Goal: Task Accomplishment & Management: Complete application form

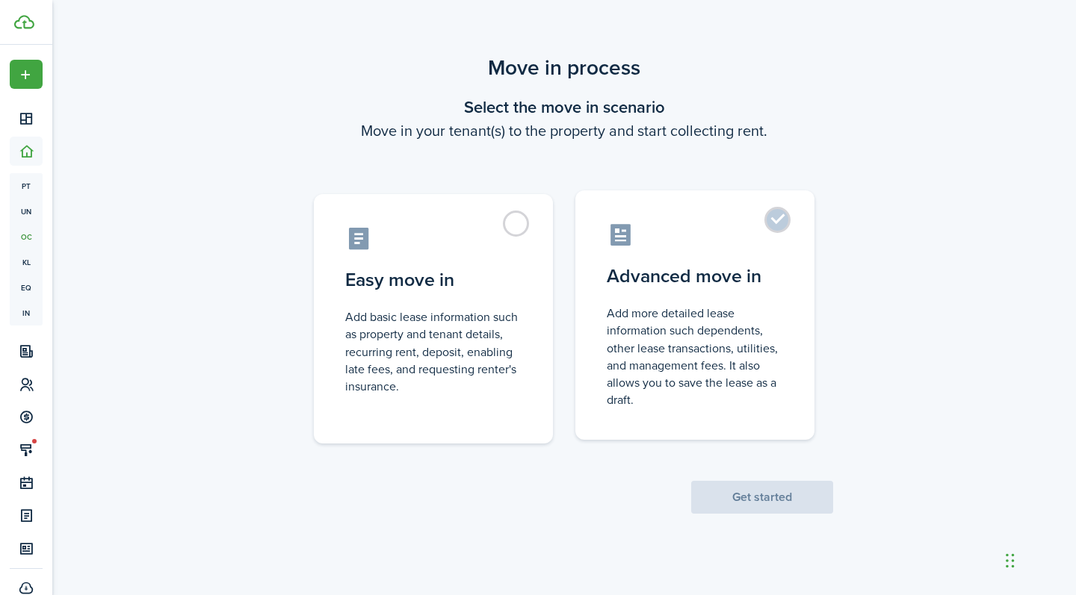
click at [778, 239] on control-radio-card-icon at bounding box center [695, 235] width 176 height 26
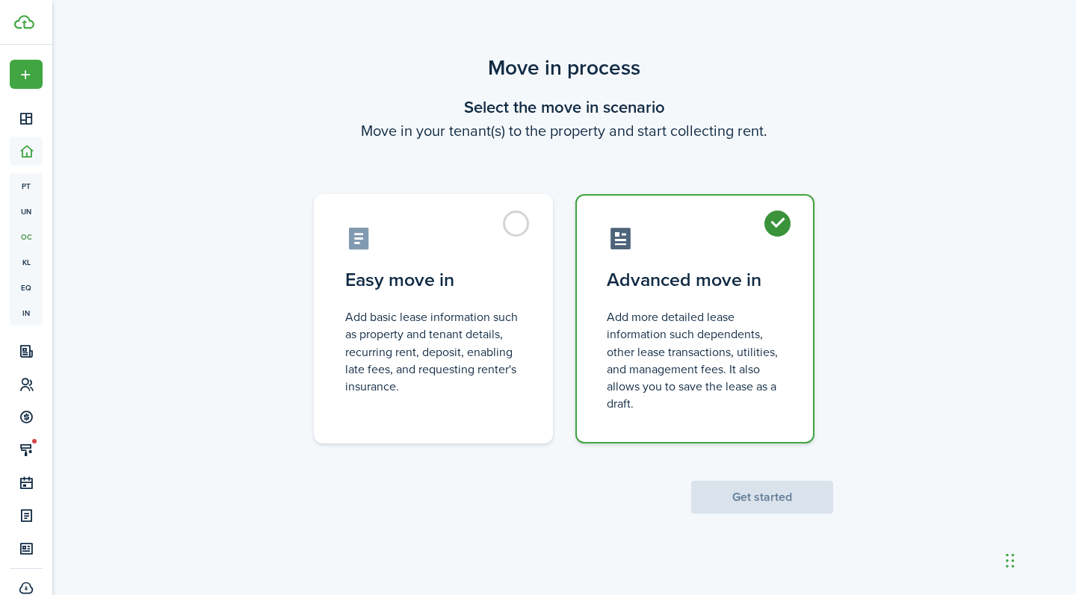
radio input "true"
click at [783, 516] on div "Move in process Select the move in scenario Move in your tenant(s) to the prope…" at bounding box center [563, 283] width 1023 height 477
click at [783, 503] on button "Get started" at bounding box center [762, 497] width 142 height 33
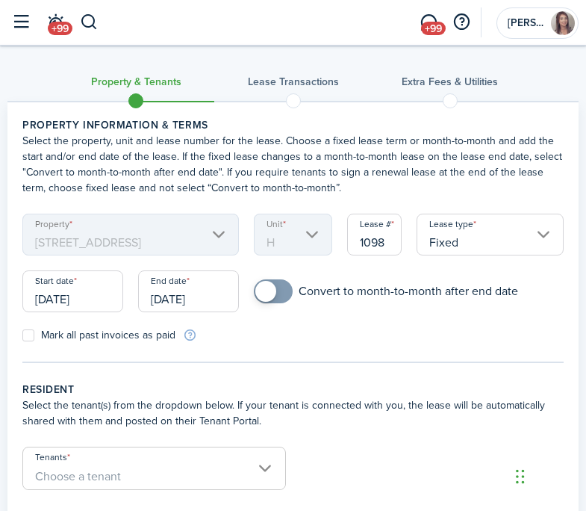
click at [277, 304] on div "Convert to month-to-month after end date" at bounding box center [409, 298] width 325 height 39
checkbox input "true"
click at [276, 287] on span at bounding box center [265, 291] width 21 height 21
click at [86, 297] on input "[DATE]" at bounding box center [72, 291] width 101 height 42
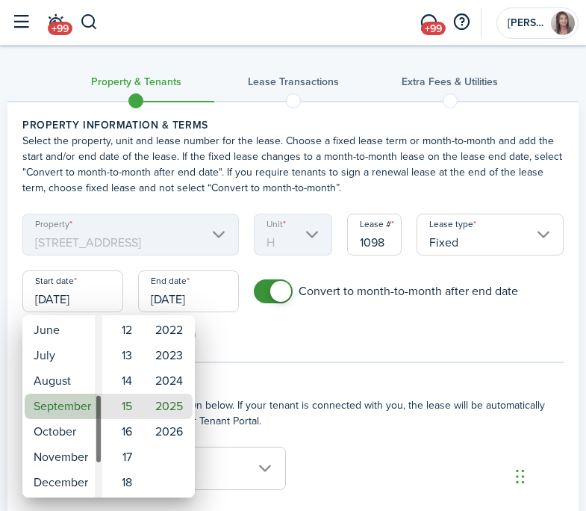
click at [78, 409] on mbsc-wheel-item "September" at bounding box center [62, 406] width 75 height 25
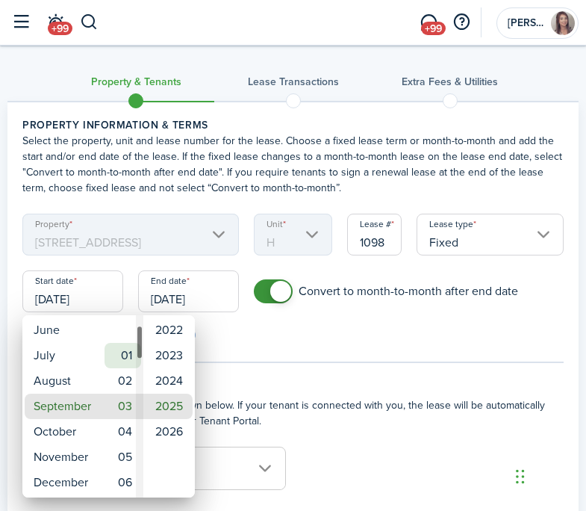
click at [128, 368] on mbsc-wheel-item "01" at bounding box center [123, 355] width 37 height 25
click at [125, 352] on mbsc-wheel-item "01" at bounding box center [123, 355] width 37 height 25
type input "[DATE]"
click at [176, 296] on div at bounding box center [292, 255] width 825 height 750
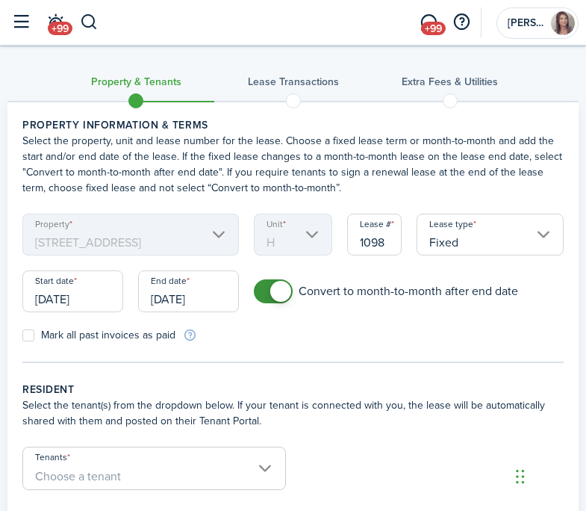
click at [184, 297] on input "[DATE]" at bounding box center [188, 291] width 101 height 42
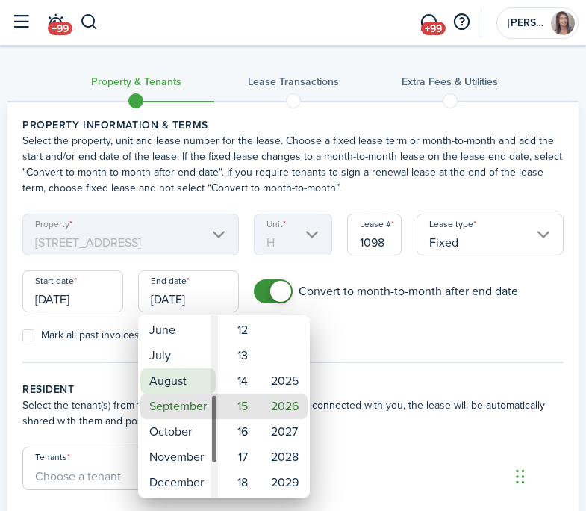
click at [182, 385] on mbsc-wheel-item "August" at bounding box center [177, 380] width 75 height 25
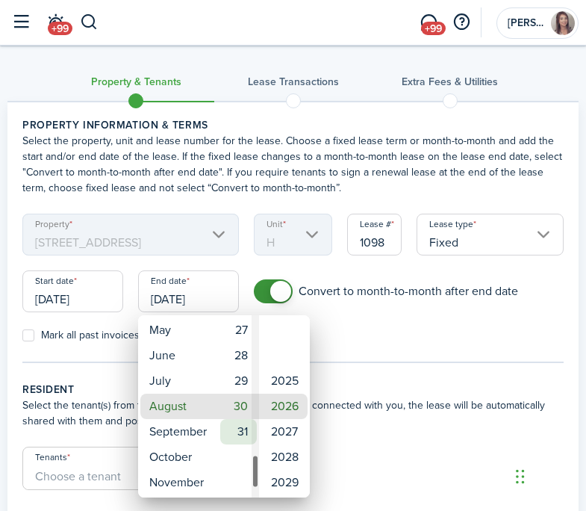
click at [245, 438] on mbsc-wheel-item "31" at bounding box center [238, 431] width 37 height 25
type input "[DATE]"
click at [379, 333] on div at bounding box center [292, 255] width 825 height 750
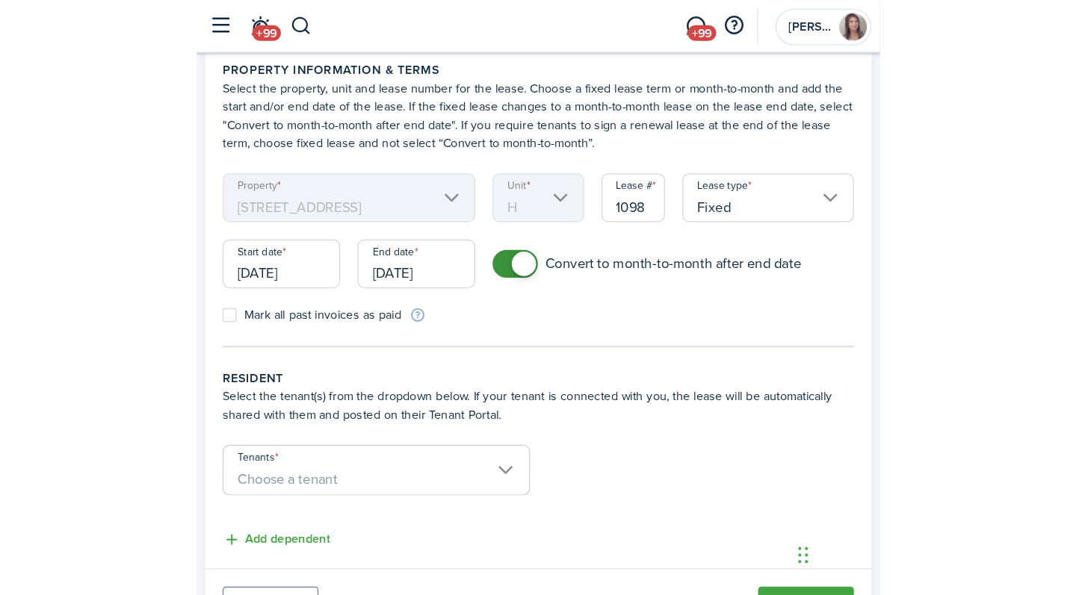
scroll to position [7, 0]
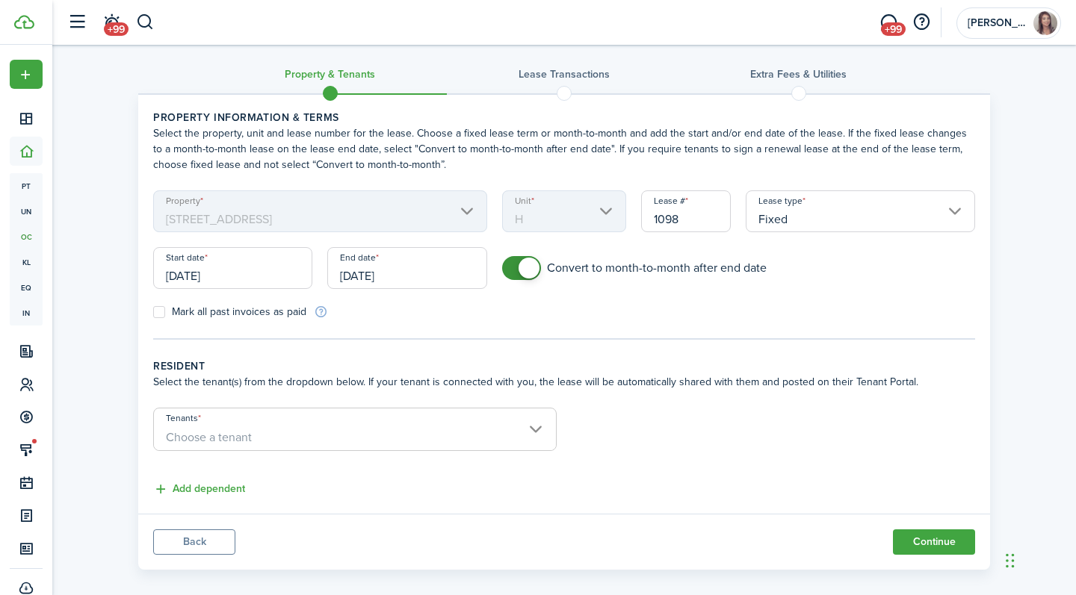
click at [300, 427] on span "Choose a tenant" at bounding box center [355, 437] width 402 height 25
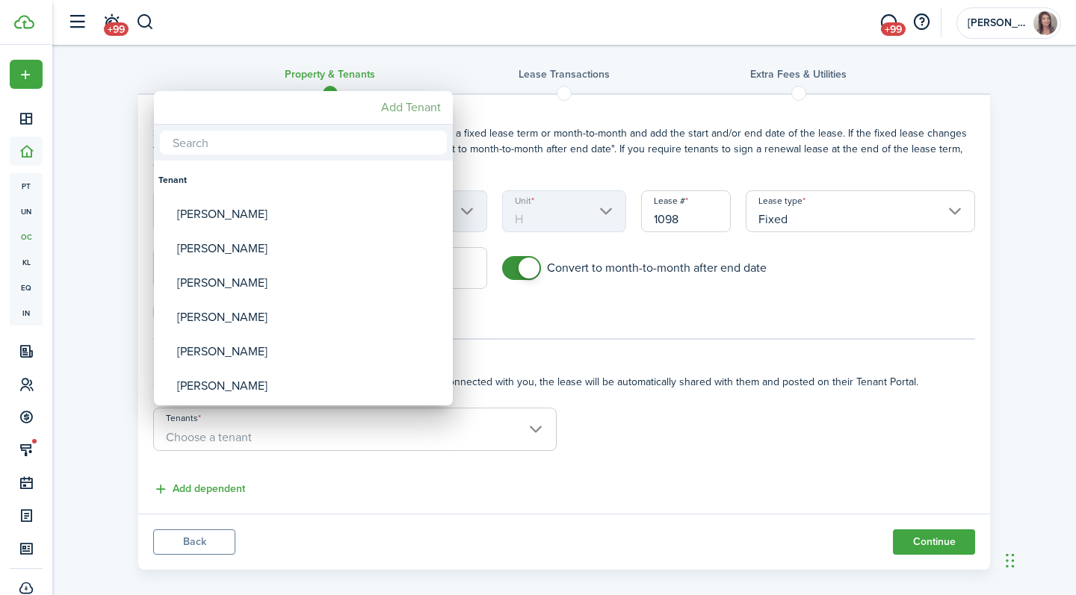
click at [427, 110] on mbsc-button "Add Tenant" at bounding box center [411, 107] width 72 height 27
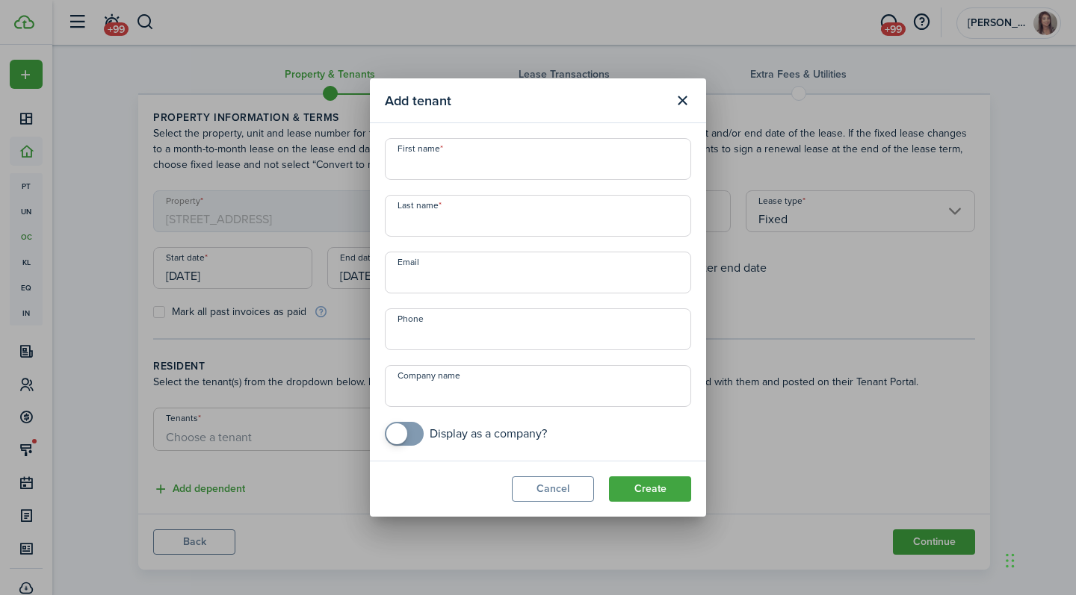
paste input "[PERSON_NAME] [EMAIL_ADDRESS][DOMAIN_NAME]"
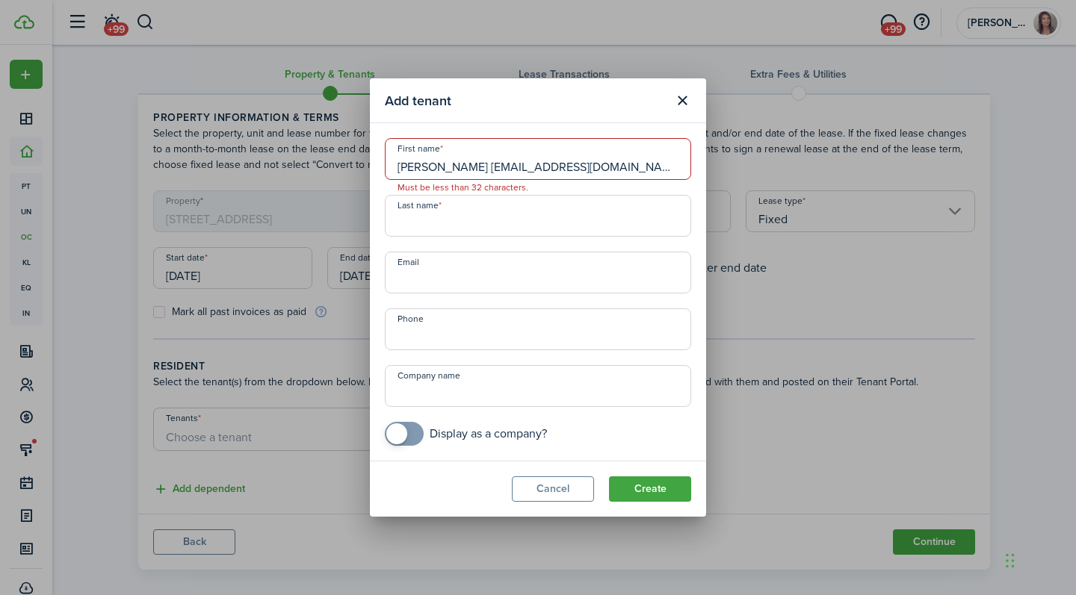
type input "[PERSON_NAME] [EMAIL_ADDRESS][DOMAIN_NAME]"
paste input "[PERSON_NAME] [EMAIL_ADDRESS][DOMAIN_NAME]"
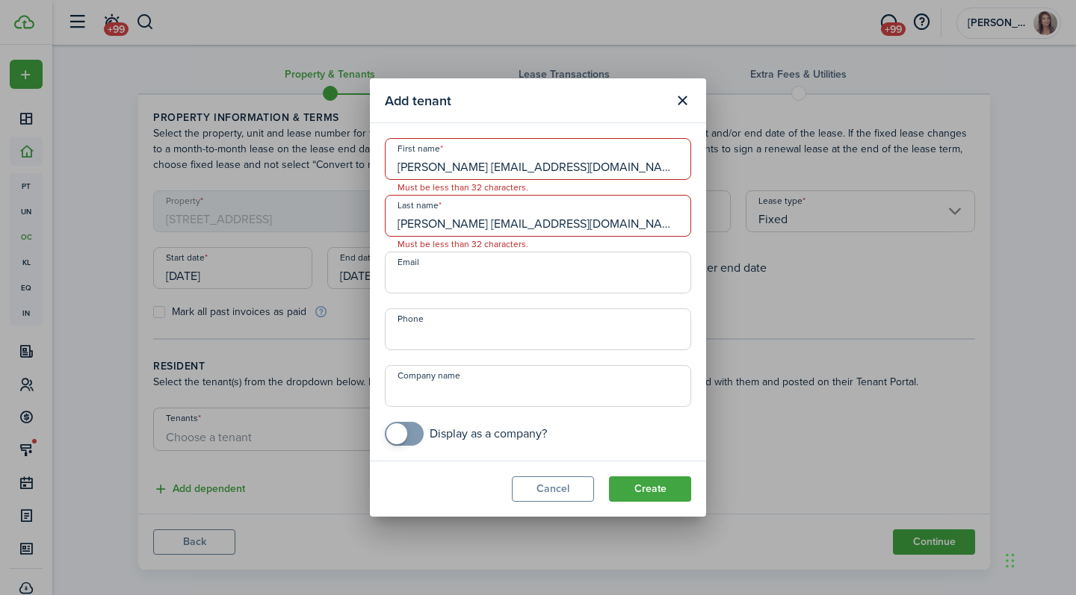
type input "[PERSON_NAME] [EMAIL_ADDRESS][DOMAIN_NAME]"
paste input "[PERSON_NAME] [EMAIL_ADDRESS][DOMAIN_NAME]"
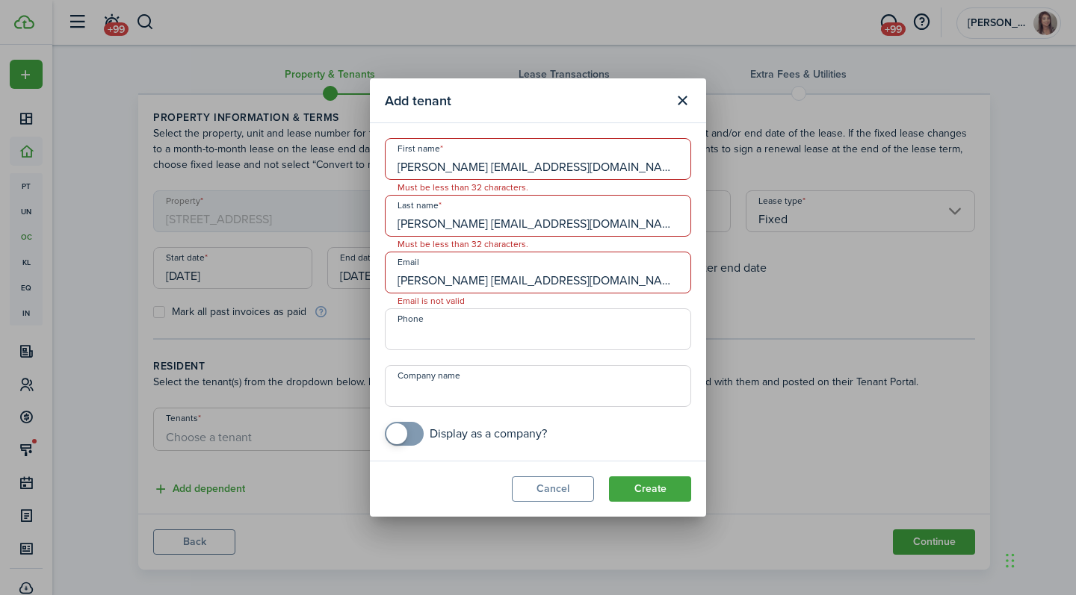
drag, startPoint x: 477, startPoint y: 282, endPoint x: 306, endPoint y: 276, distance: 171.9
click at [306, 276] on div "Add tenant First name [PERSON_NAME] [EMAIL_ADDRESS][DOMAIN_NAME] Must be less t…" at bounding box center [538, 297] width 1076 height 595
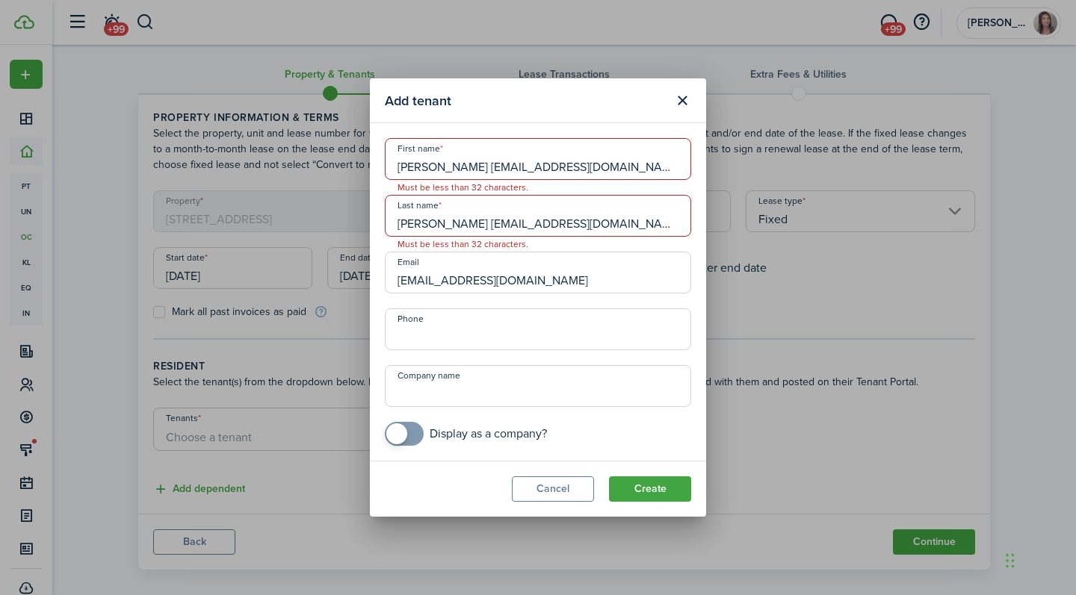
type input "[EMAIL_ADDRESS][DOMAIN_NAME]"
drag, startPoint x: 434, startPoint y: 223, endPoint x: 326, endPoint y: 223, distance: 108.3
click at [328, 223] on div "Add tenant First name [PERSON_NAME] [EMAIL_ADDRESS][DOMAIN_NAME] Must be less t…" at bounding box center [538, 297] width 1076 height 595
drag, startPoint x: 439, startPoint y: 223, endPoint x: 763, endPoint y: 223, distance: 323.4
click at [763, 223] on div "Add tenant First name [PERSON_NAME] [EMAIL_ADDRESS][DOMAIN_NAME] Must be less t…" at bounding box center [538, 297] width 1076 height 595
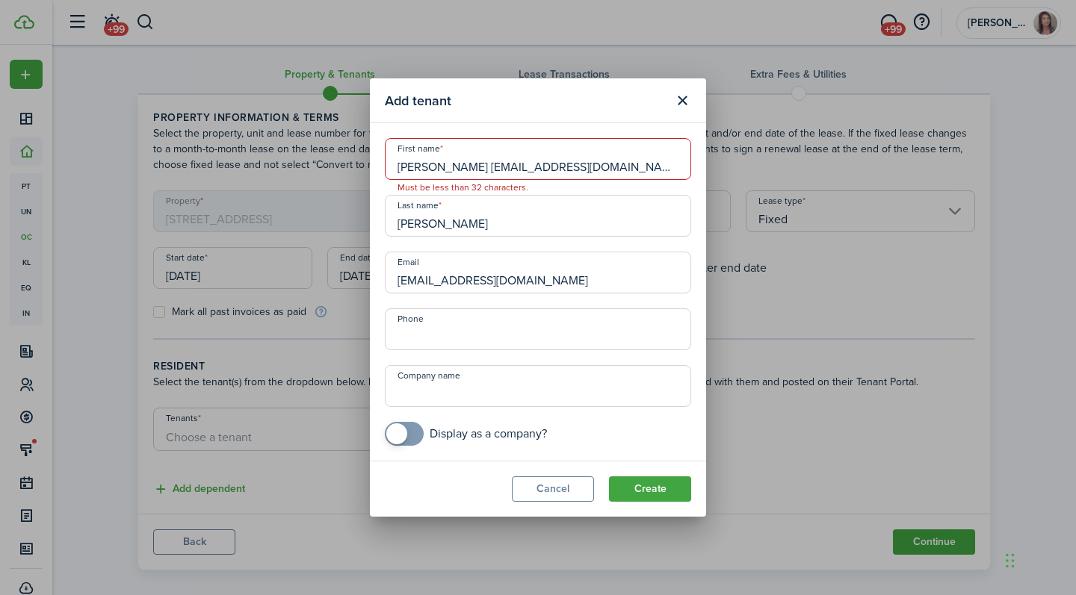
type input "[PERSON_NAME]"
drag, startPoint x: 438, startPoint y: 170, endPoint x: 902, endPoint y: 170, distance: 463.9
click at [902, 170] on div "Add tenant First name [PERSON_NAME] [EMAIL_ADDRESS][DOMAIN_NAME] Must be less t…" at bounding box center [538, 297] width 1076 height 595
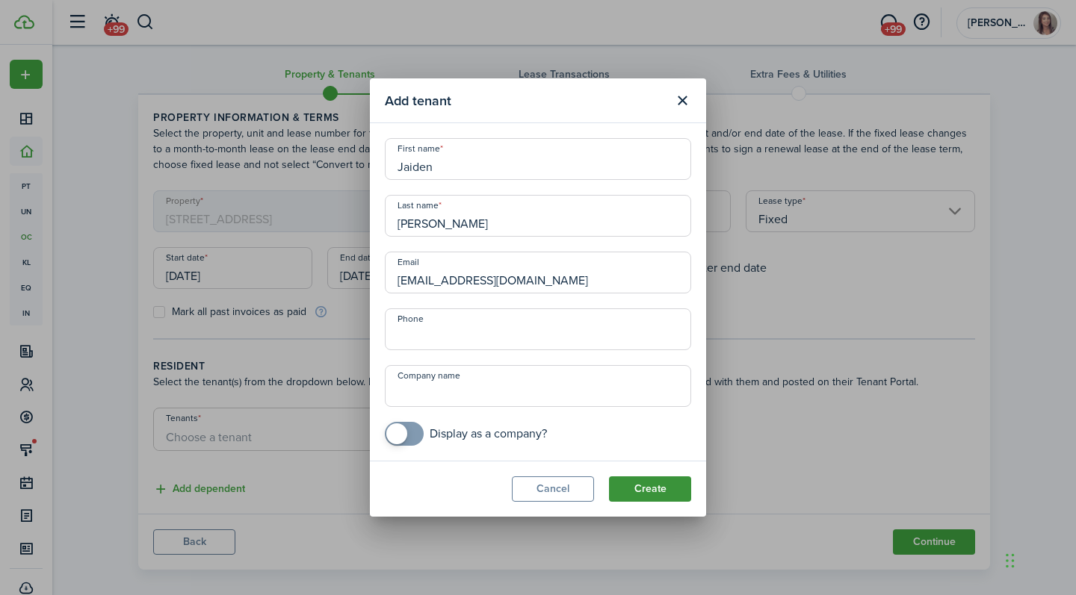
type input "Jaiden"
click at [643, 484] on button "Create" at bounding box center [650, 489] width 82 height 25
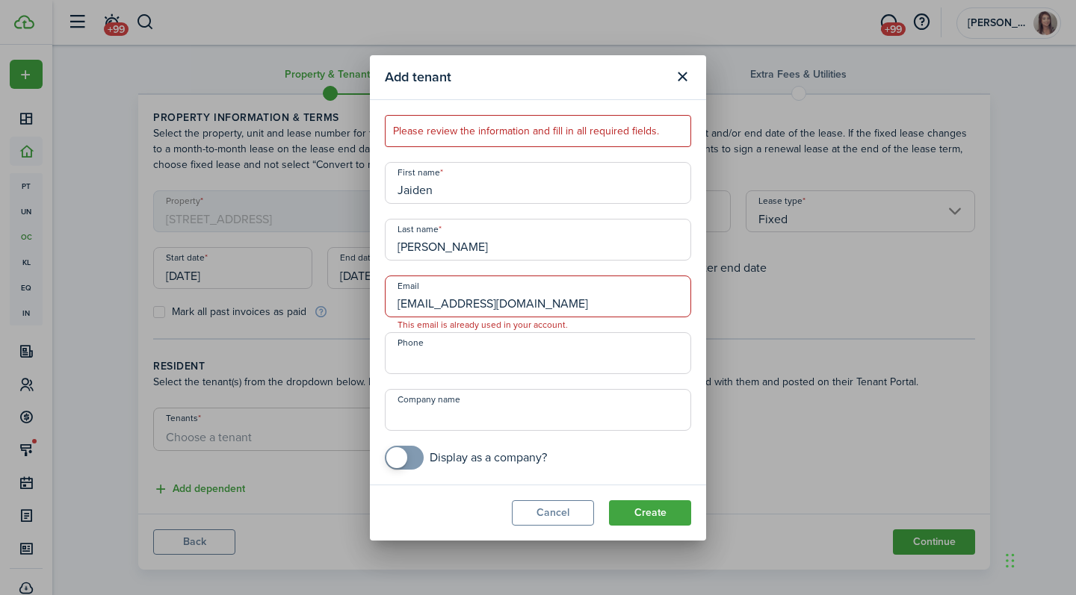
click at [399, 303] on input "[EMAIL_ADDRESS][DOMAIN_NAME]" at bounding box center [538, 297] width 306 height 42
click at [555, 300] on input "[EMAIL_ADDRESS][DOMAIN_NAME]" at bounding box center [538, 297] width 306 height 42
drag, startPoint x: 499, startPoint y: 300, endPoint x: 205, endPoint y: 300, distance: 293.6
click at [205, 300] on div "Add tenant Please review the information and fill in all required fields. First…" at bounding box center [538, 297] width 1076 height 595
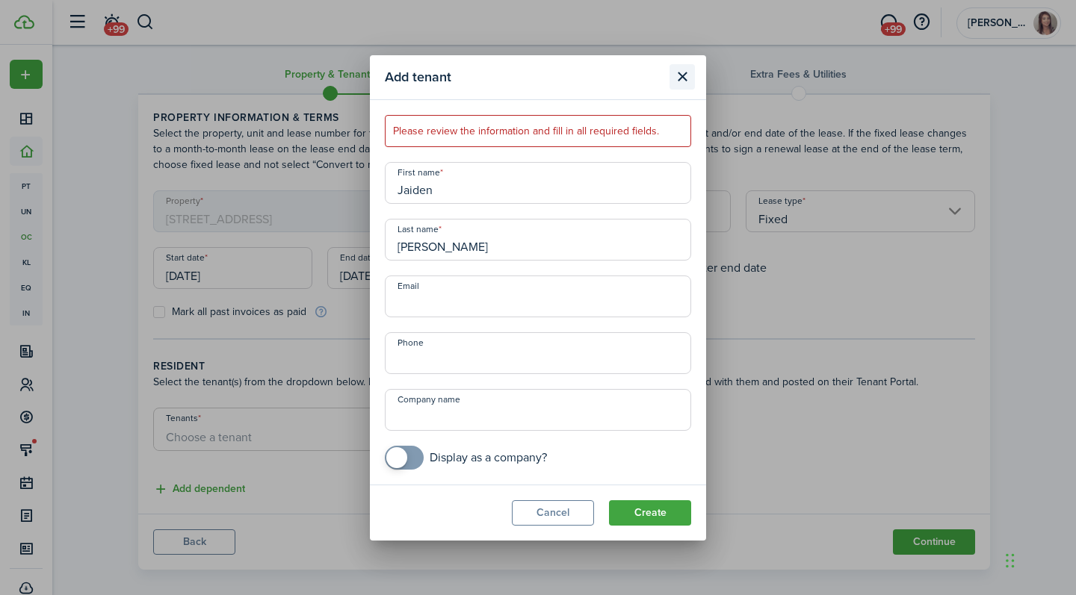
click at [680, 74] on button "Close modal" at bounding box center [681, 76] width 25 height 25
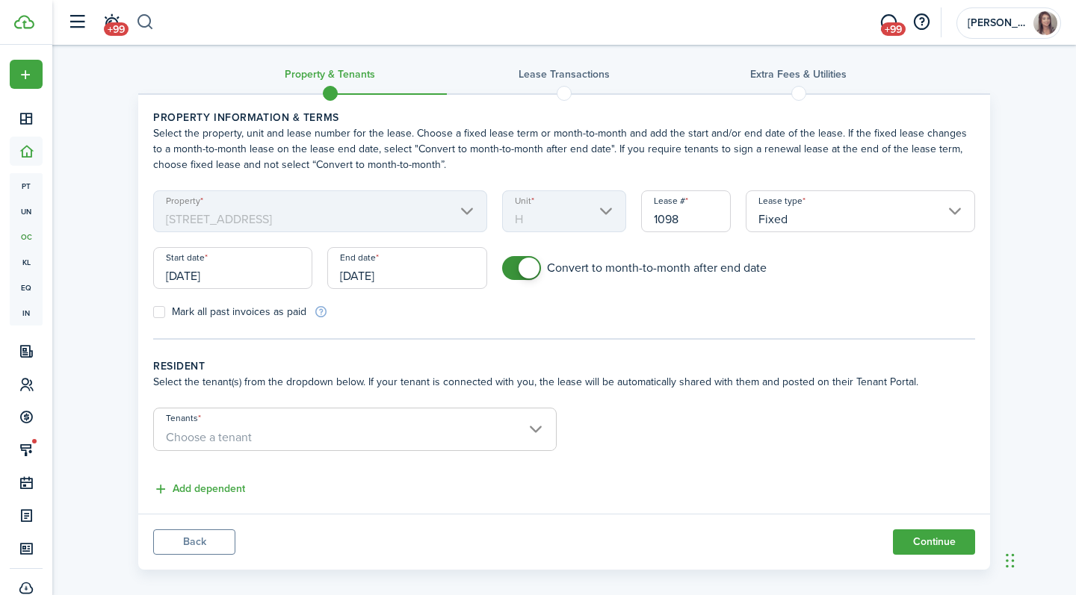
click at [152, 16] on button "button" at bounding box center [145, 22] width 19 height 25
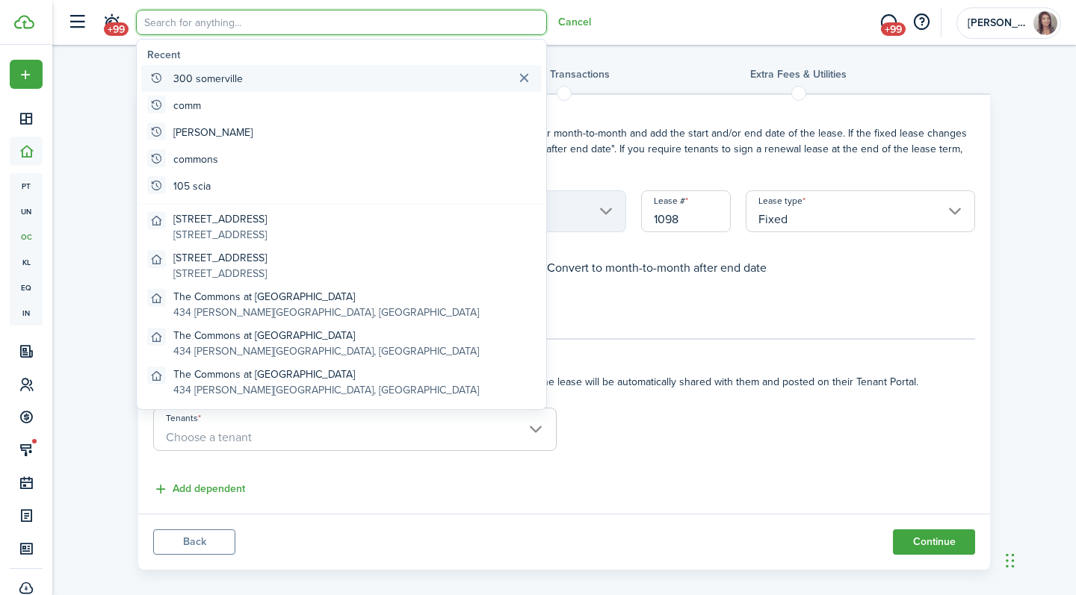
click at [233, 72] on global-search-item-title "300 somerville" at bounding box center [207, 79] width 69 height 16
type input "300 somerville"
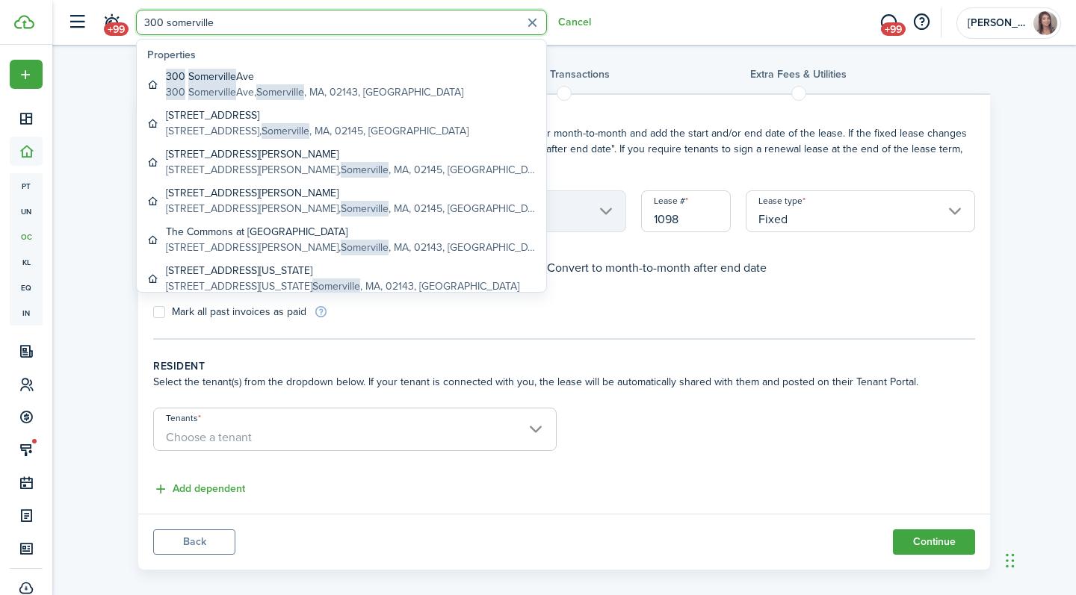
click at [338, 71] on global-search-item-title "[STREET_ADDRESS]" at bounding box center [314, 77] width 297 height 16
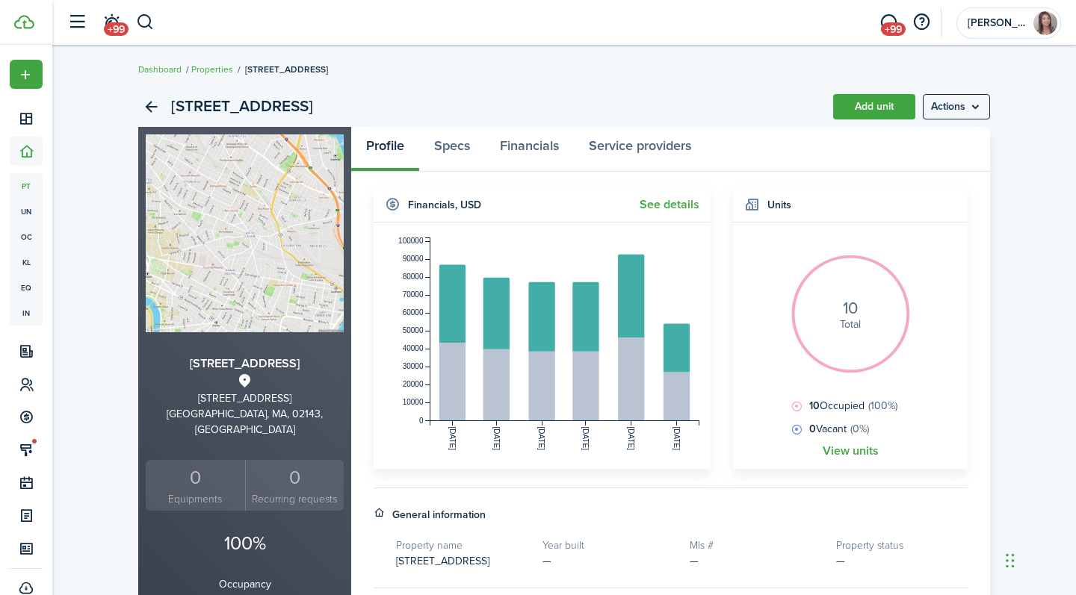
scroll to position [266, 0]
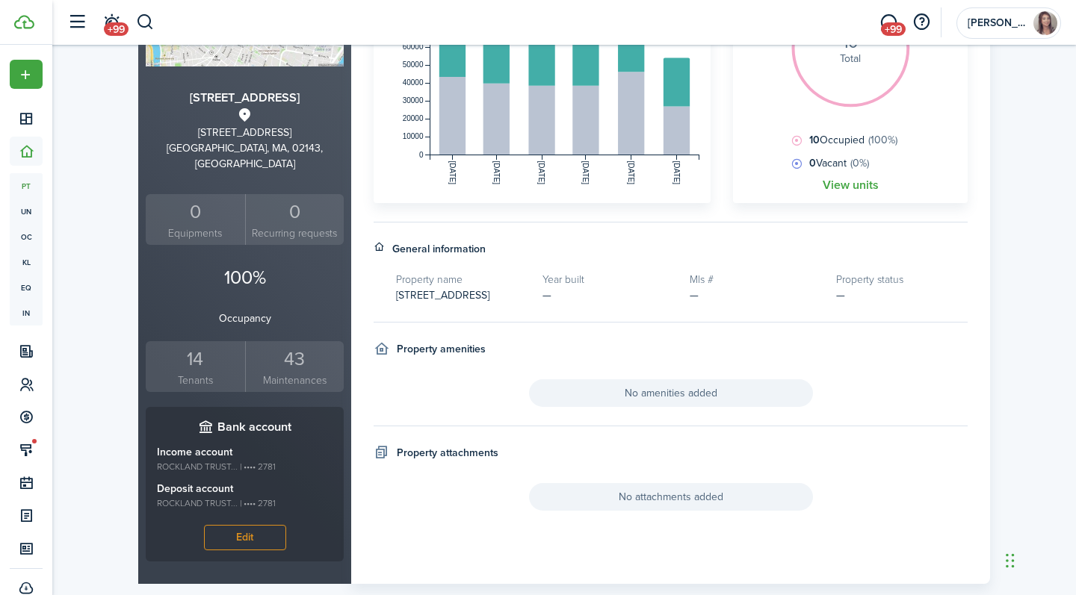
click at [196, 350] on div "14" at bounding box center [195, 359] width 92 height 28
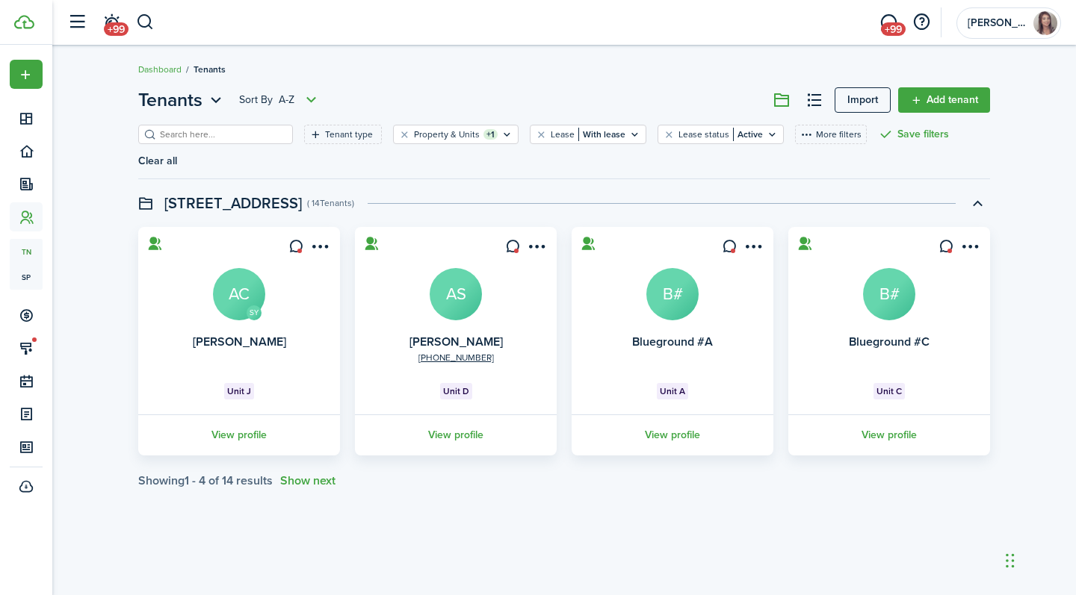
click at [222, 130] on input "search" at bounding box center [221, 135] width 131 height 14
paste input "[EMAIL_ADDRESS][DOMAIN_NAME]"
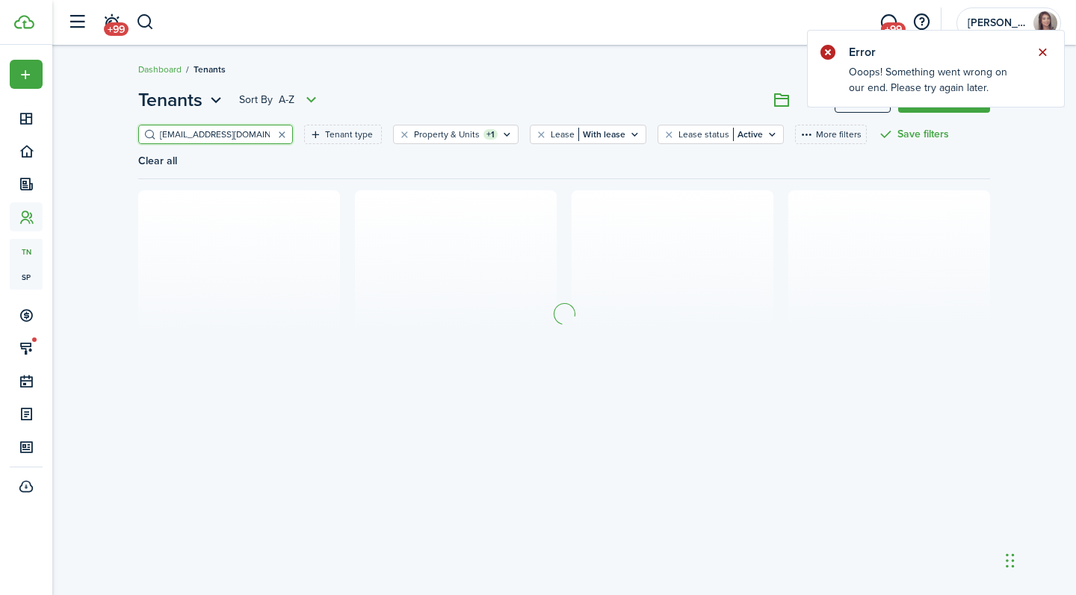
type input "[EMAIL_ADDRESS][DOMAIN_NAME]"
click at [1045, 49] on button "Close notify" at bounding box center [1042, 52] width 21 height 21
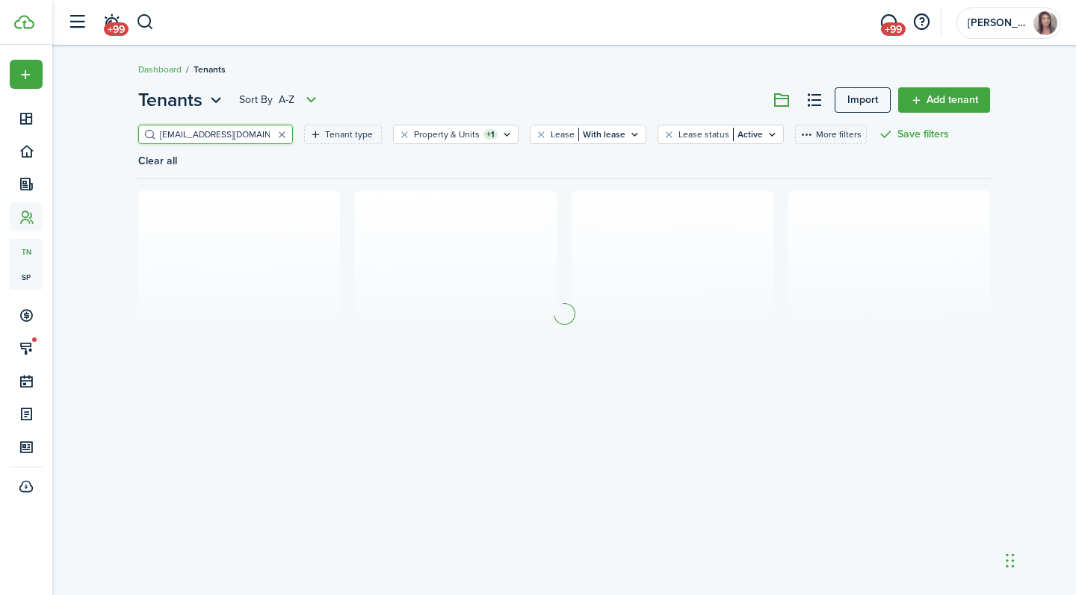
click at [264, 134] on input "[EMAIL_ADDRESS][DOMAIN_NAME]" at bounding box center [221, 135] width 131 height 14
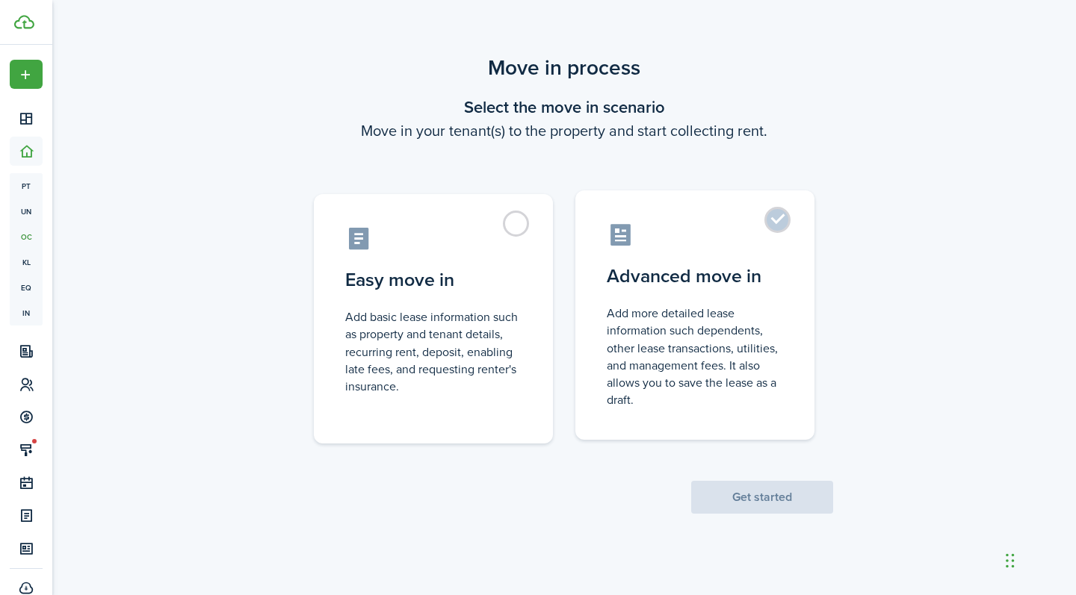
click at [737, 255] on label "Advanced move in Add more detailed lease information such dependents, other lea…" at bounding box center [694, 314] width 239 height 249
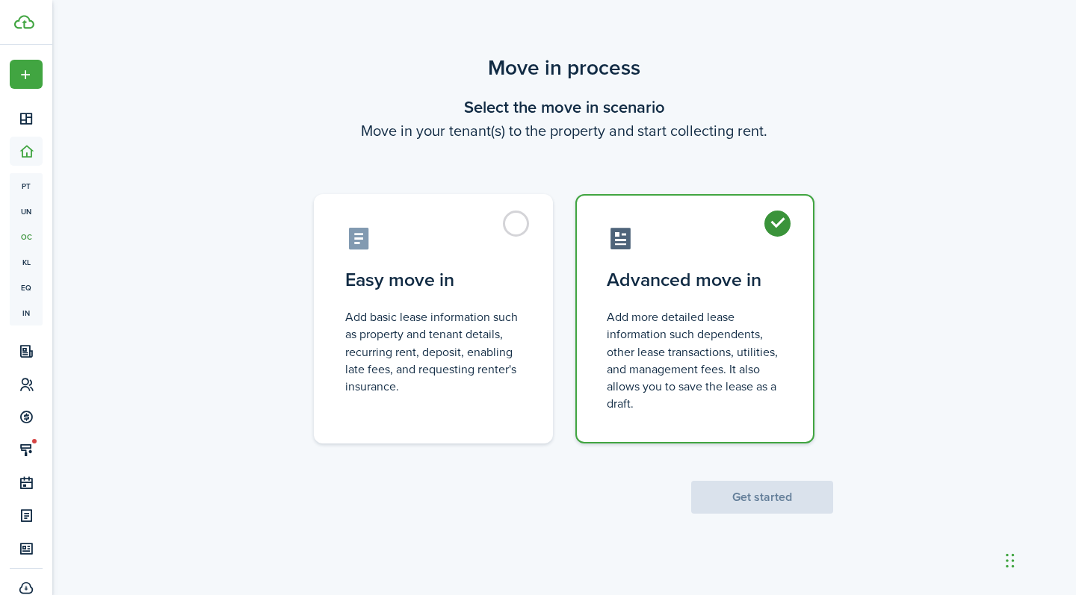
radio input "true"
click at [760, 493] on button "Get started" at bounding box center [762, 497] width 142 height 33
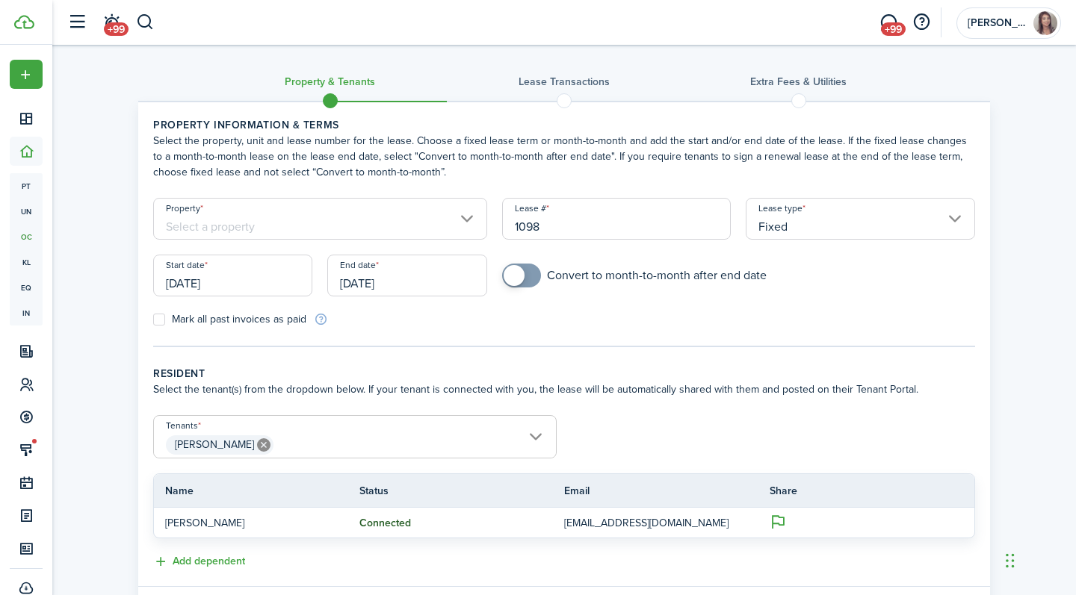
click at [388, 221] on input "Property" at bounding box center [320, 219] width 334 height 42
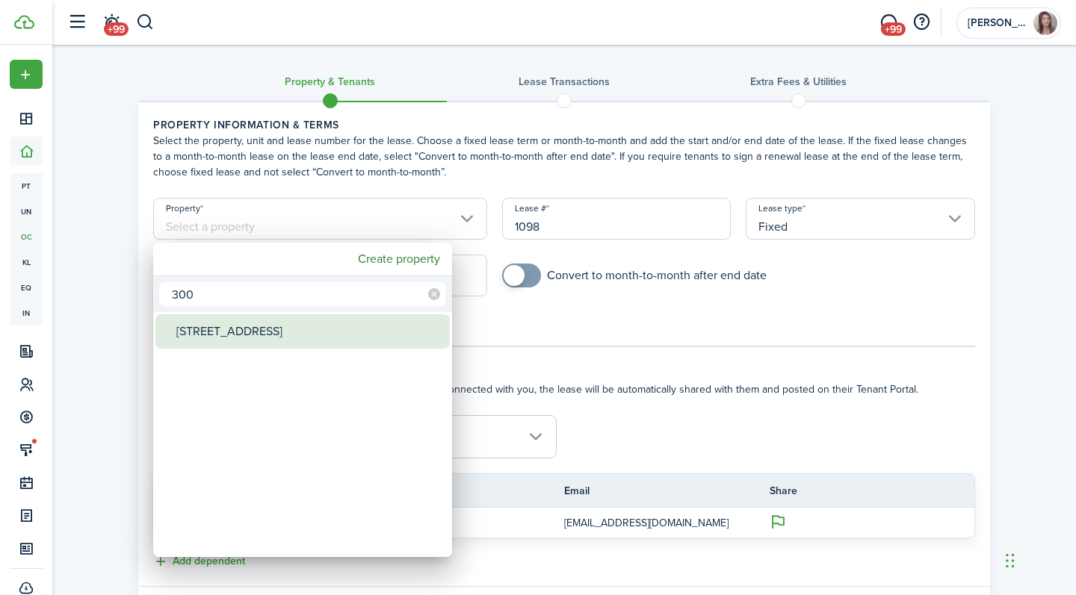
type input "300"
click at [328, 331] on div "[STREET_ADDRESS]" at bounding box center [308, 331] width 264 height 34
type input "[STREET_ADDRESS]"
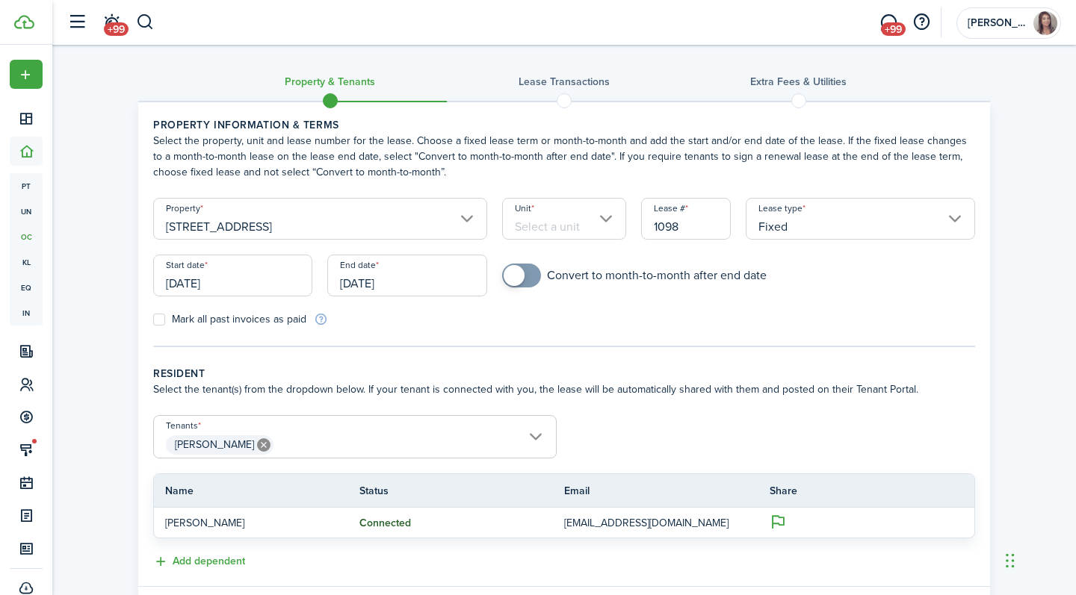
click at [540, 229] on input "Unit" at bounding box center [564, 219] width 125 height 42
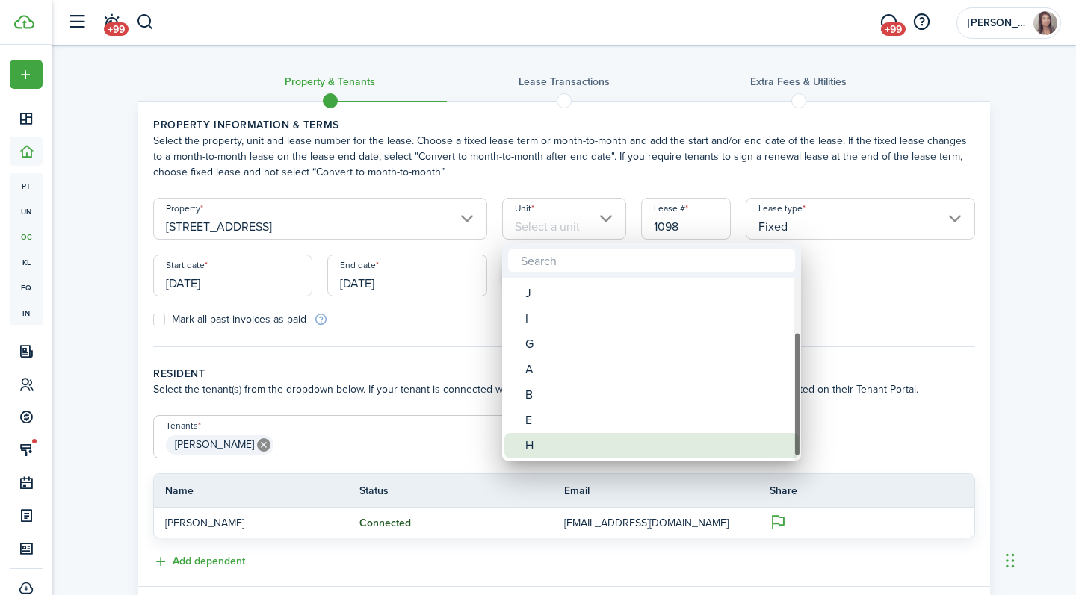
click at [567, 438] on div "H" at bounding box center [657, 445] width 264 height 25
type input "H"
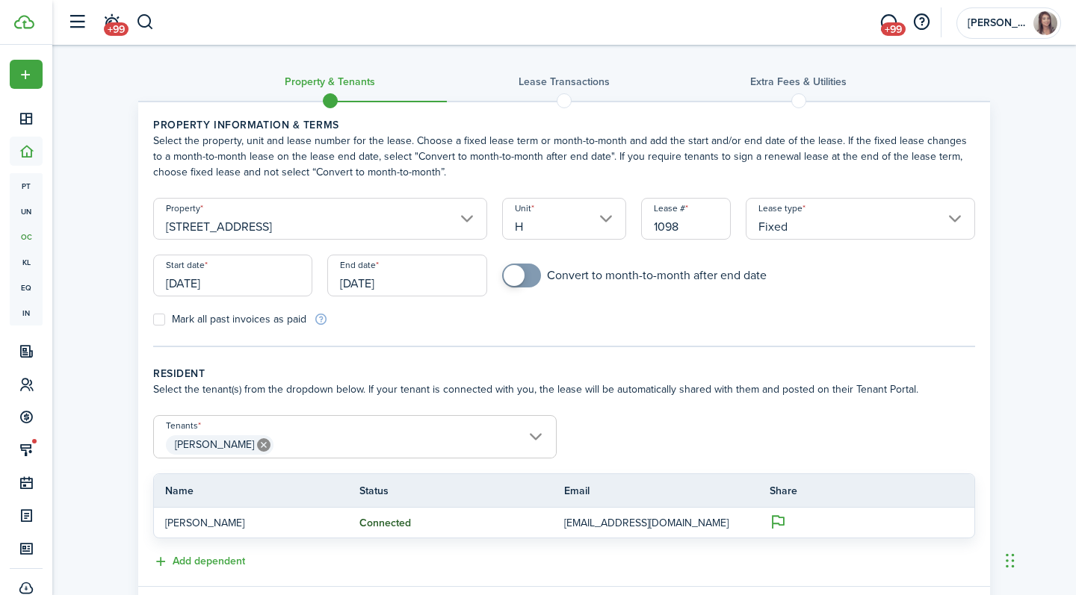
click at [625, 345] on tc-wizard-step "Property information & terms Select the property, unit and lease number for the…" at bounding box center [564, 232] width 822 height 230
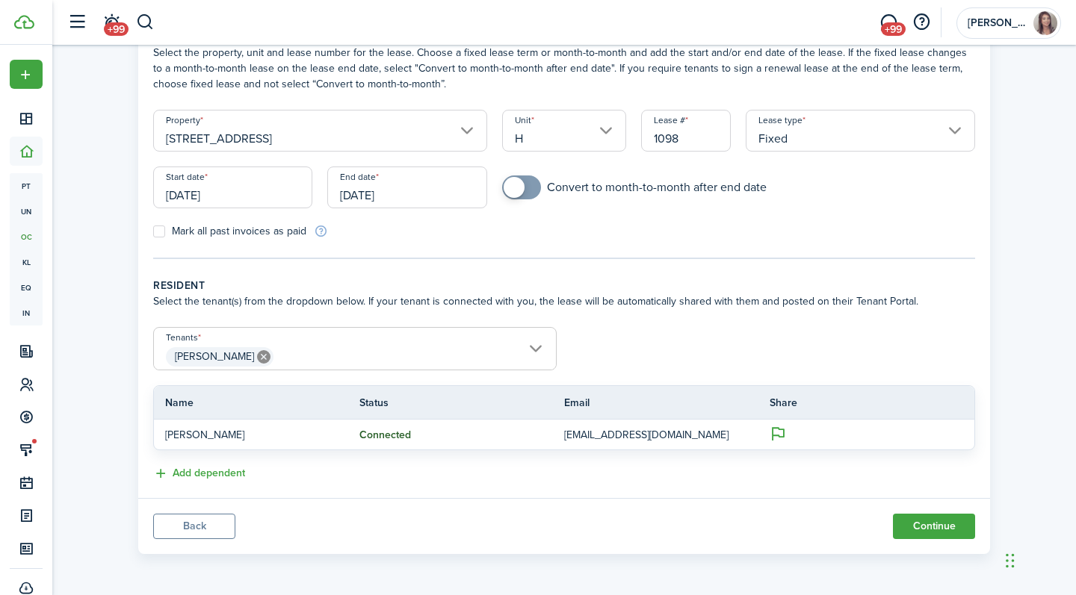
checkbox input "true"
click at [513, 192] on span at bounding box center [513, 187] width 21 height 21
click at [233, 182] on input "[DATE]" at bounding box center [232, 188] width 159 height 42
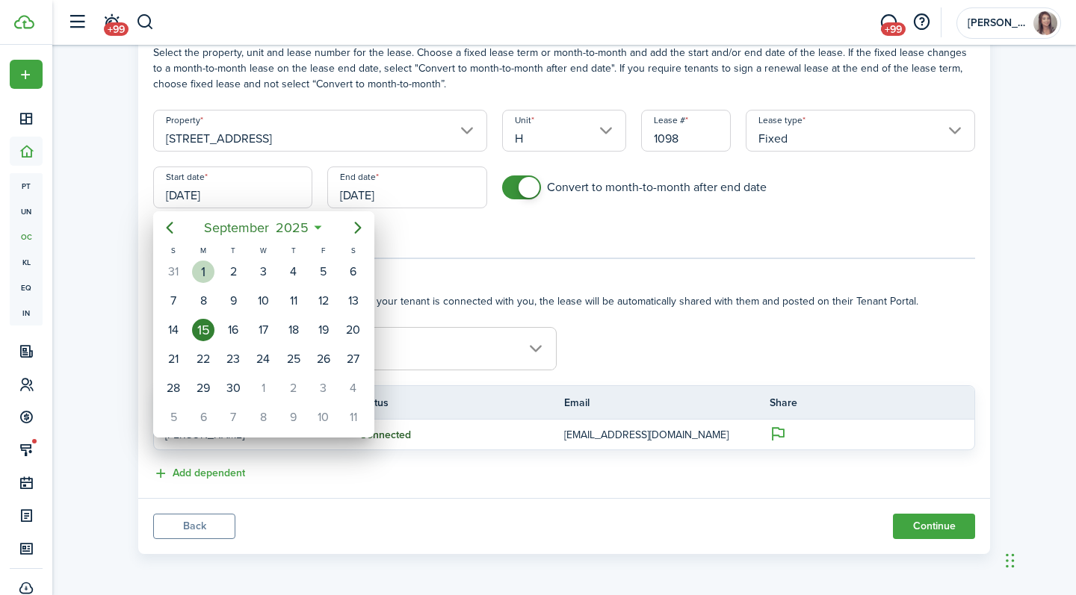
click at [205, 264] on div "1" at bounding box center [203, 272] width 22 height 22
type input "[DATE]"
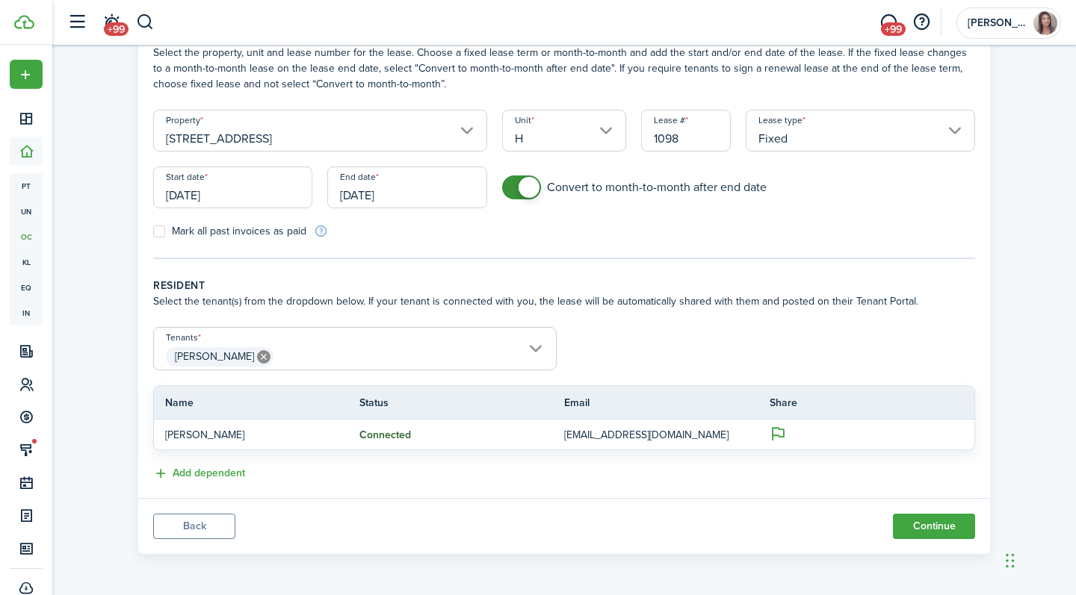
click at [365, 188] on input "[DATE]" at bounding box center [406, 188] width 159 height 42
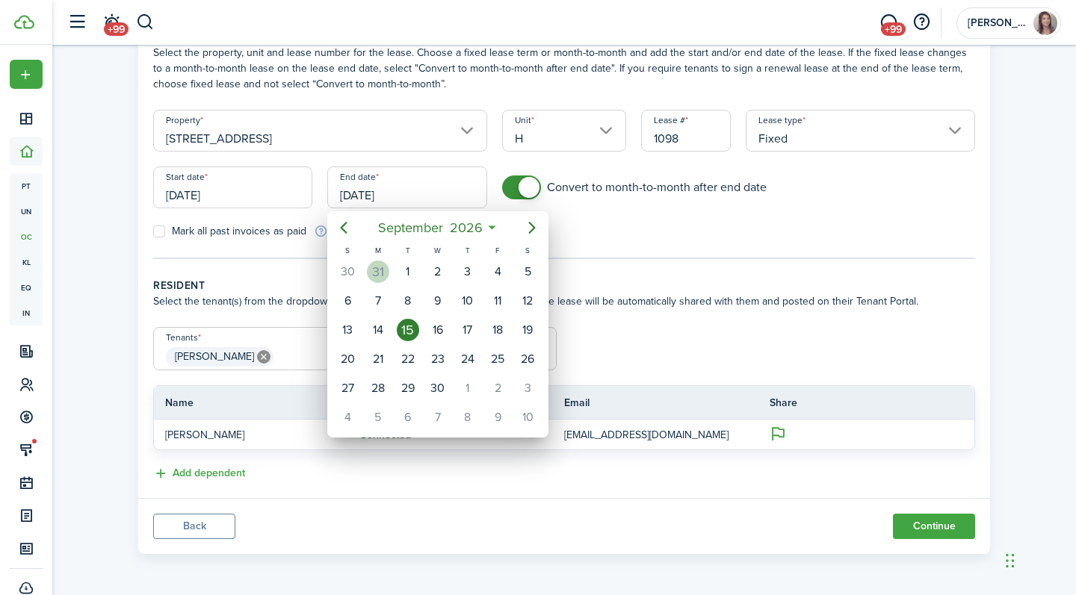
click at [377, 266] on div "31" at bounding box center [378, 272] width 22 height 22
type input "[DATE]"
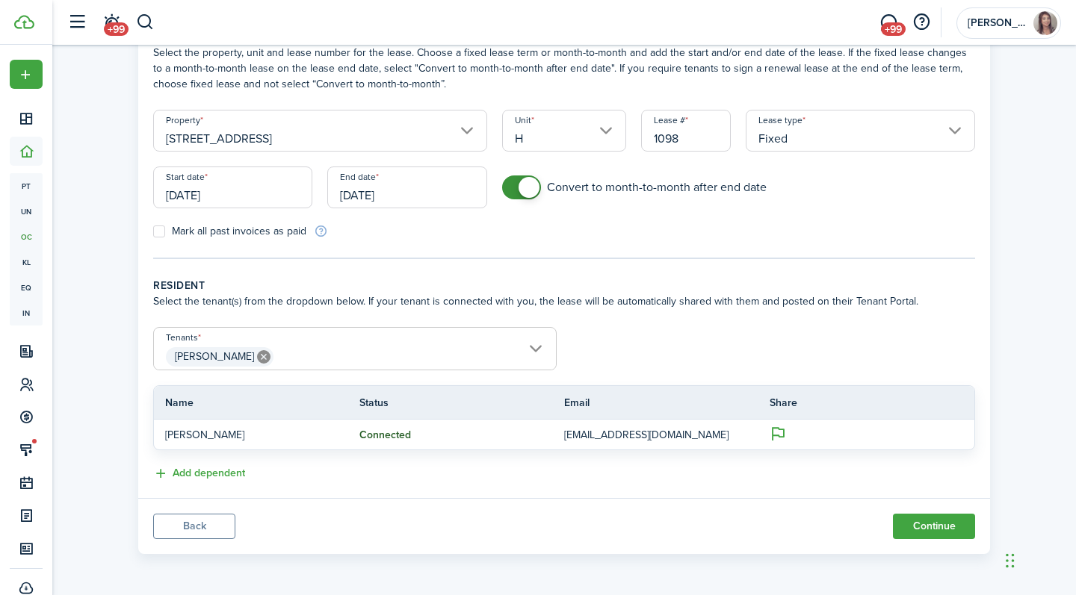
click at [637, 248] on tc-wizard-step "Property information & terms Select the property, unit and lease number for the…" at bounding box center [564, 144] width 822 height 230
click at [937, 521] on button "Continue" at bounding box center [934, 526] width 82 height 25
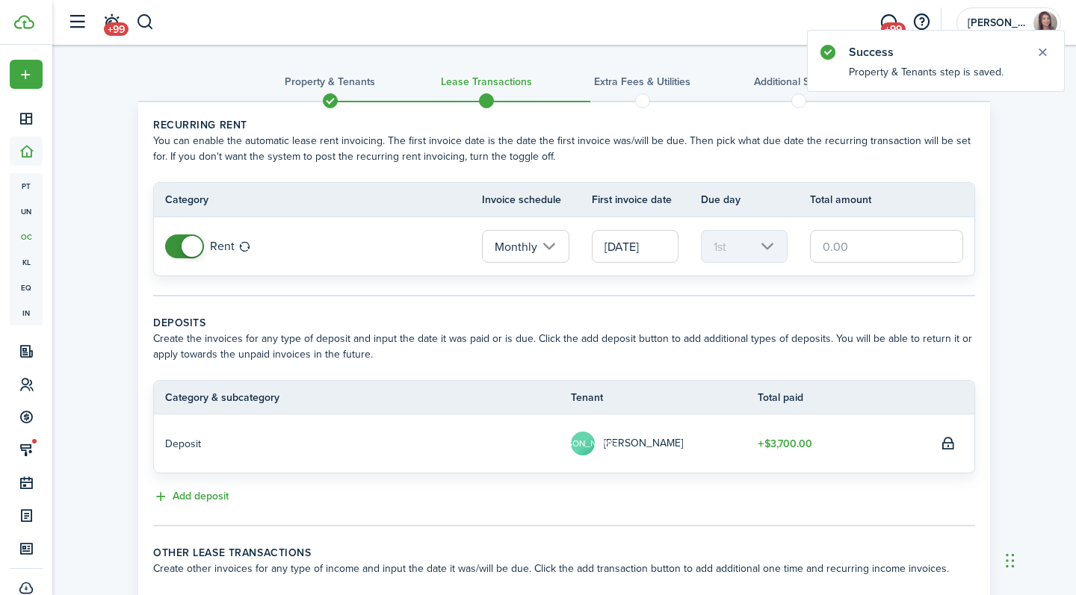
click at [857, 247] on input "text" at bounding box center [886, 246] width 153 height 33
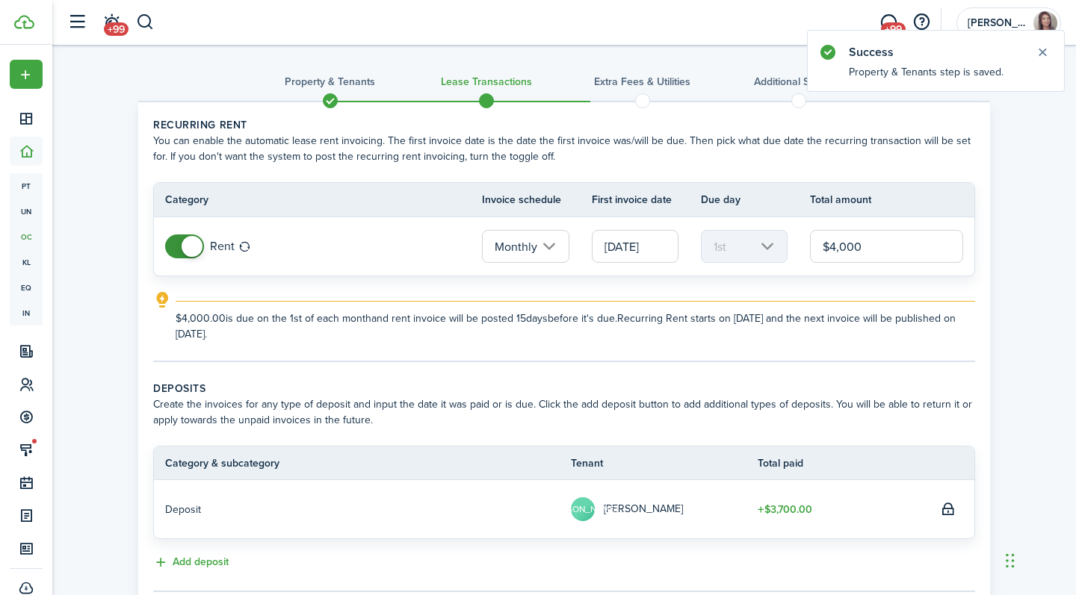
type input "$4,000.00"
click at [1052, 250] on div "Property & Tenants Lease Transactions Extra fees & Utilities Additional Service…" at bounding box center [563, 401] width 1023 height 712
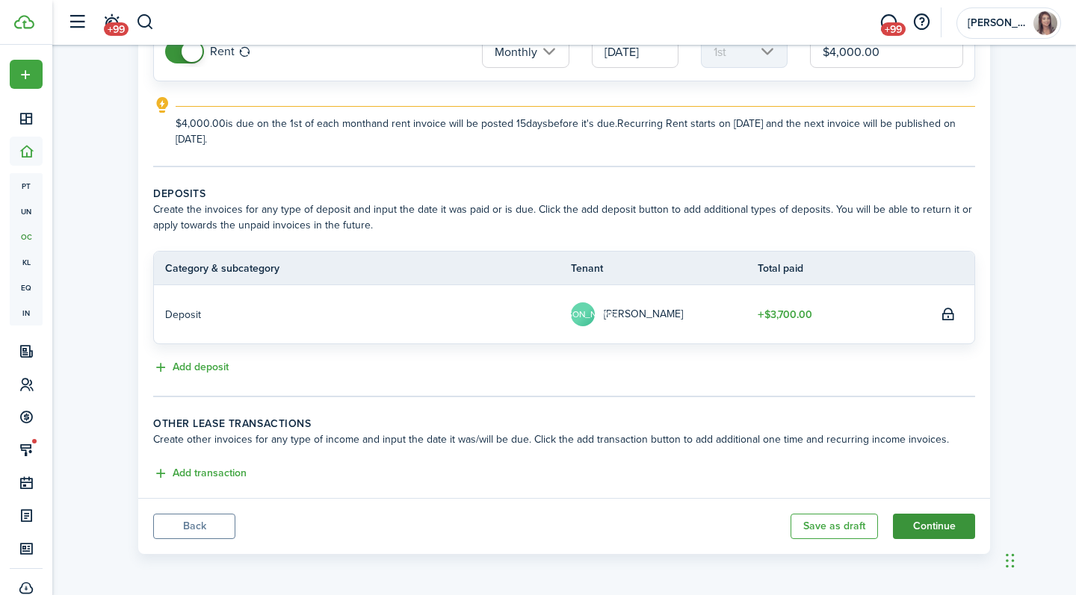
scroll to position [195, 0]
click at [942, 532] on button "Continue" at bounding box center [934, 526] width 82 height 25
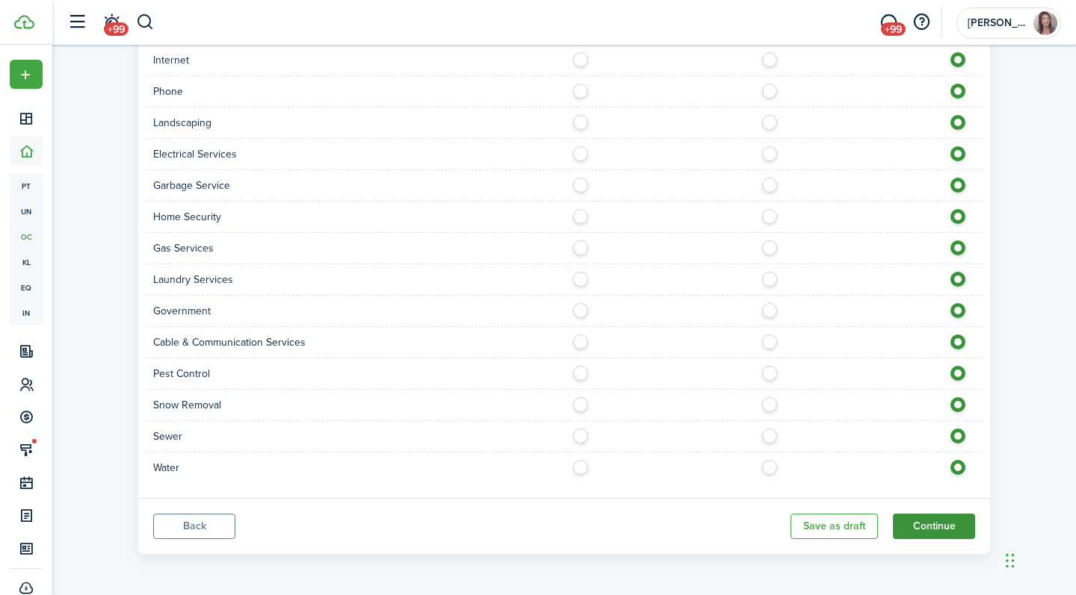
scroll to position [1052, 0]
click at [946, 530] on button "Continue" at bounding box center [934, 526] width 82 height 25
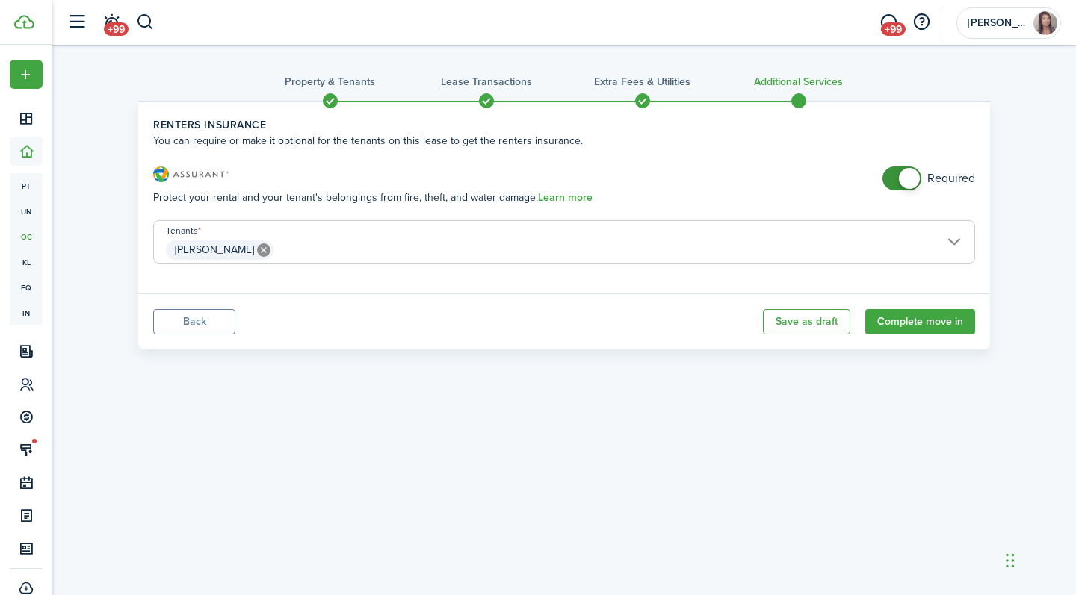
click at [209, 321] on button "Back" at bounding box center [194, 321] width 82 height 25
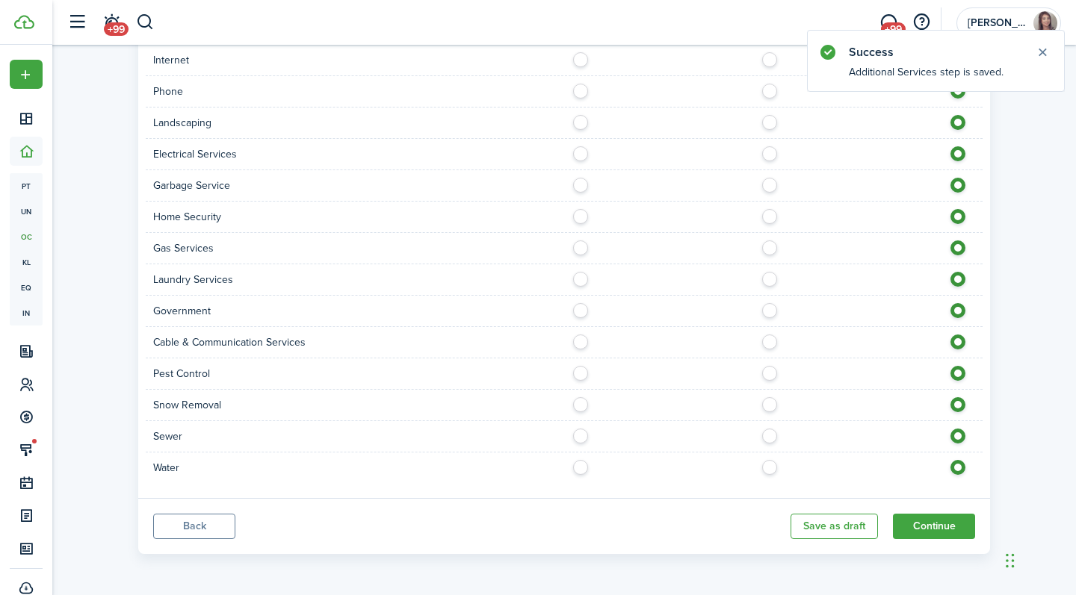
scroll to position [1052, 0]
click at [209, 532] on button "Back" at bounding box center [194, 526] width 82 height 25
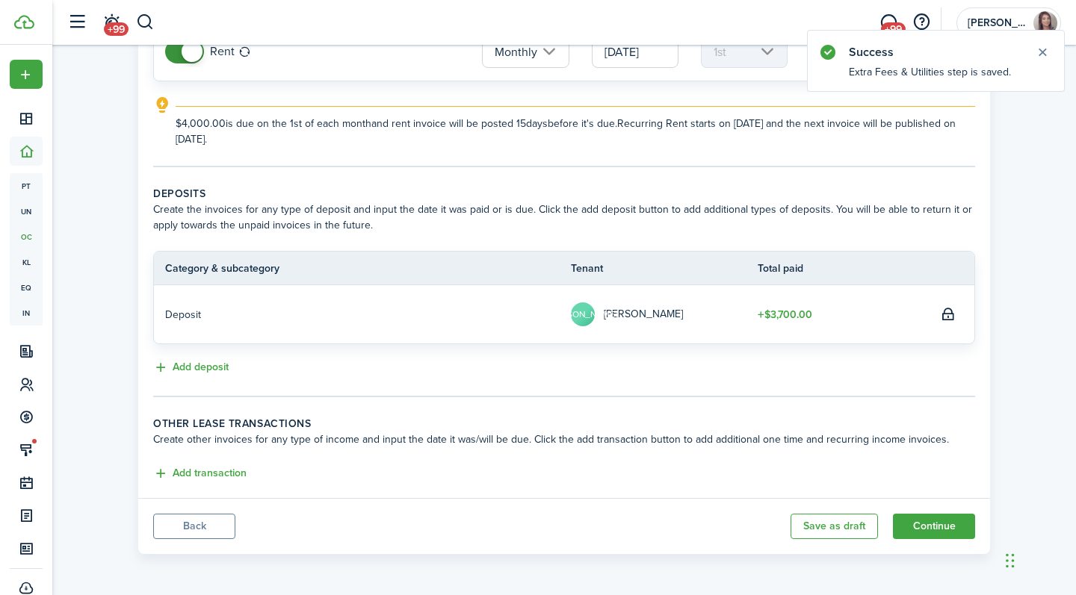
scroll to position [195, 0]
click at [923, 524] on button "Continue" at bounding box center [934, 526] width 82 height 25
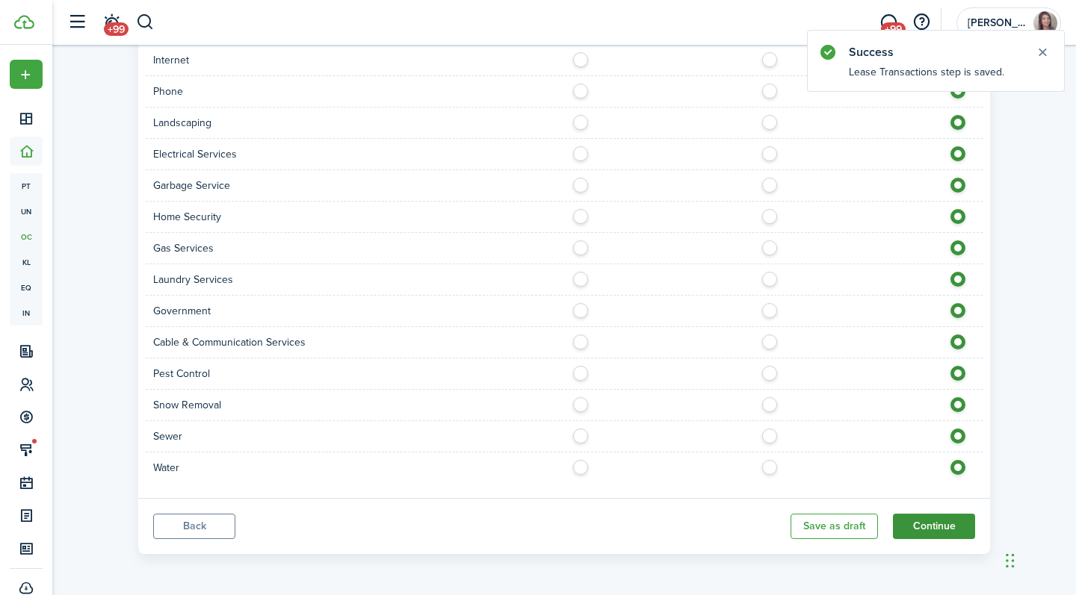
scroll to position [1052, 0]
click at [914, 529] on button "Continue" at bounding box center [934, 526] width 82 height 25
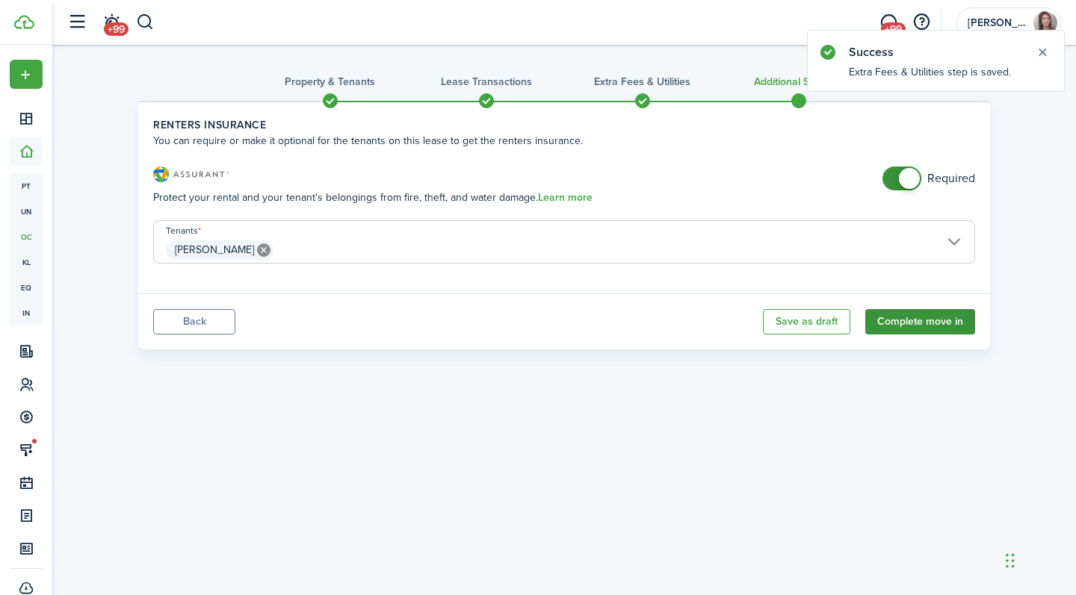
click at [917, 323] on button "Complete move in" at bounding box center [920, 321] width 110 height 25
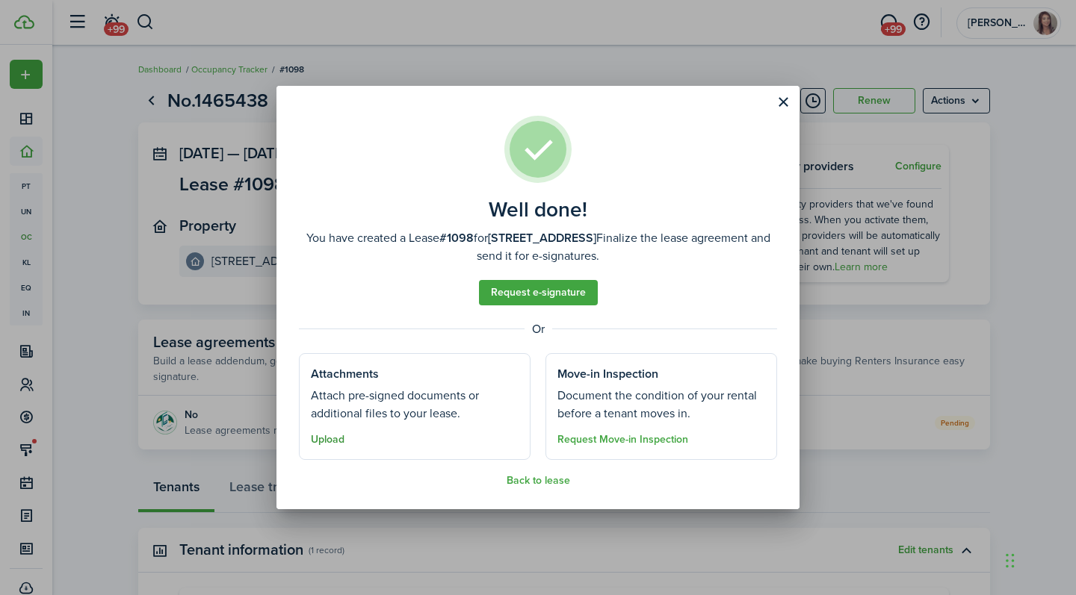
click at [330, 445] on button "Upload" at bounding box center [328, 440] width 34 height 12
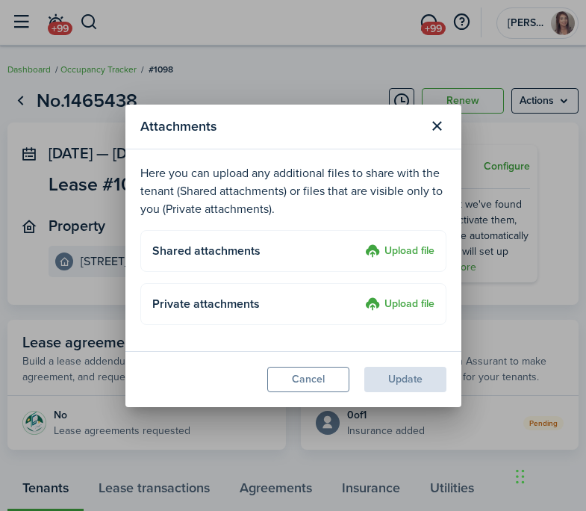
click at [398, 258] on label "Upload file" at bounding box center [399, 252] width 69 height 18
click at [360, 243] on input "Upload file" at bounding box center [360, 243] width 0 height 0
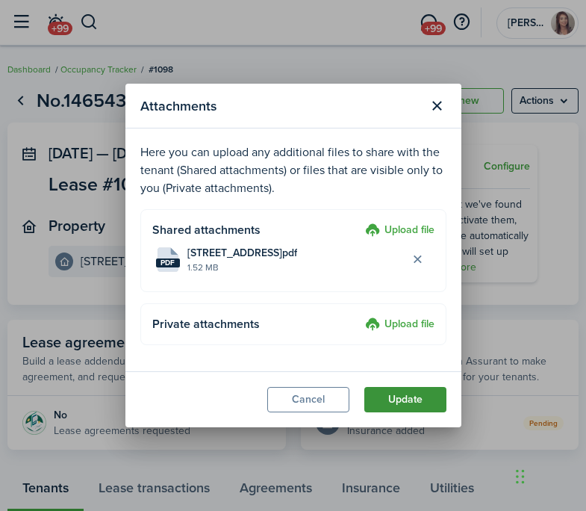
click at [397, 394] on button "Update" at bounding box center [406, 399] width 82 height 25
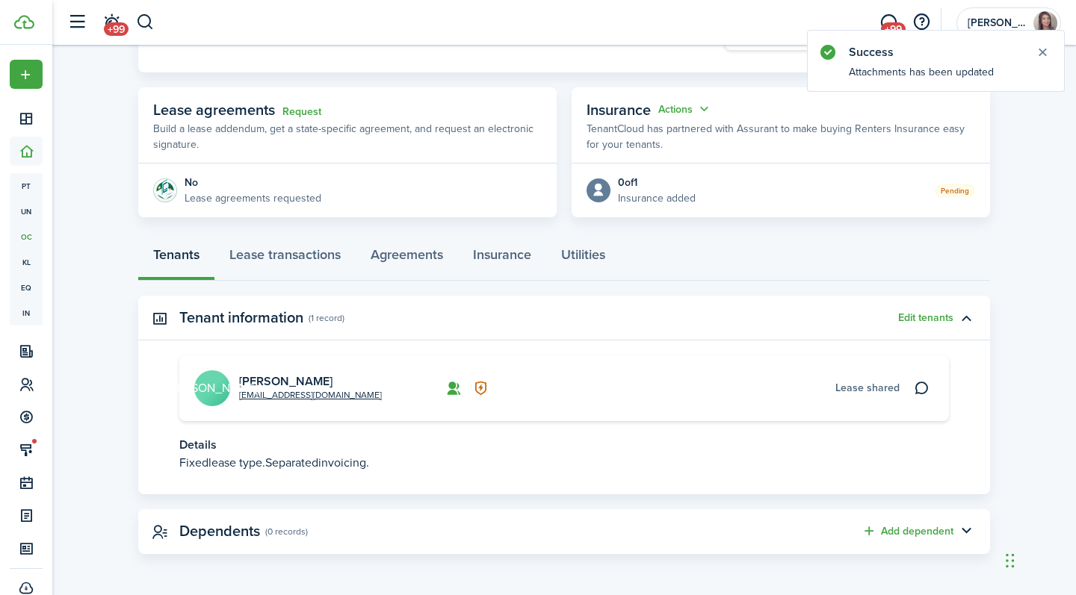
scroll to position [232, 0]
click at [319, 259] on link "Lease transactions" at bounding box center [284, 259] width 141 height 45
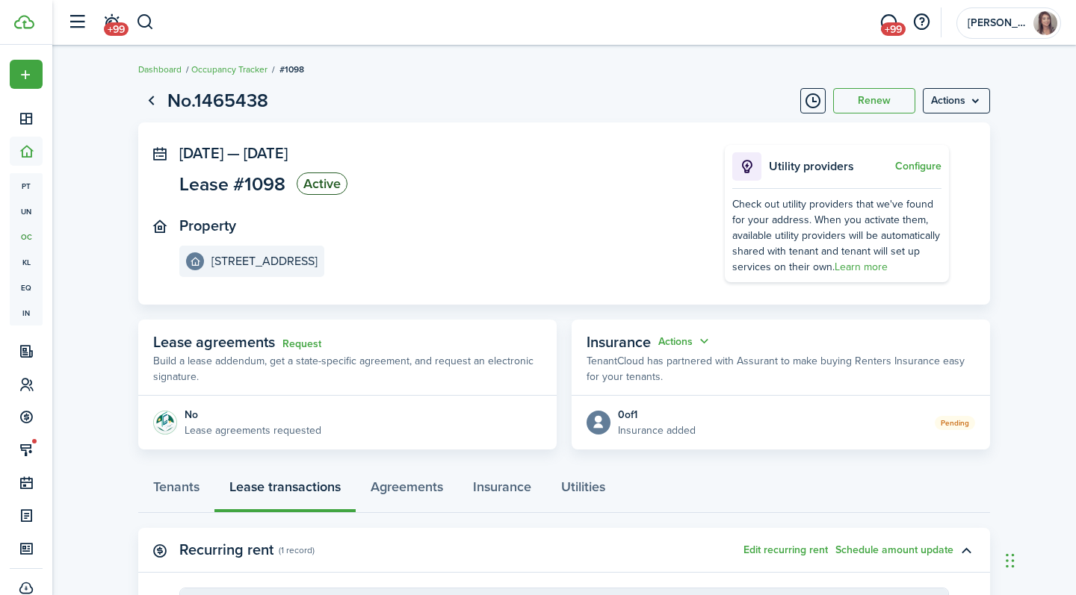
click at [566, 246] on panel-main-section "Property 300 Somerville Ave, Unit H" at bounding box center [429, 247] width 500 height 60
drag, startPoint x: 494, startPoint y: 248, endPoint x: 435, endPoint y: 128, distance: 133.3
click at [435, 128] on panel-main-body "Sep 01, 2025 — Aug 31, 2026 Lease #1098 Active Property 300 Somerville Ave, Uni…" at bounding box center [564, 214] width 852 height 182
click at [464, 137] on panel-main-body "Sep 01, 2025 — Aug 31, 2026 Lease #1098 Active Property 300 Somerville Ave, Uni…" at bounding box center [564, 214] width 852 height 182
drag, startPoint x: 607, startPoint y: 167, endPoint x: 824, endPoint y: 256, distance: 234.2
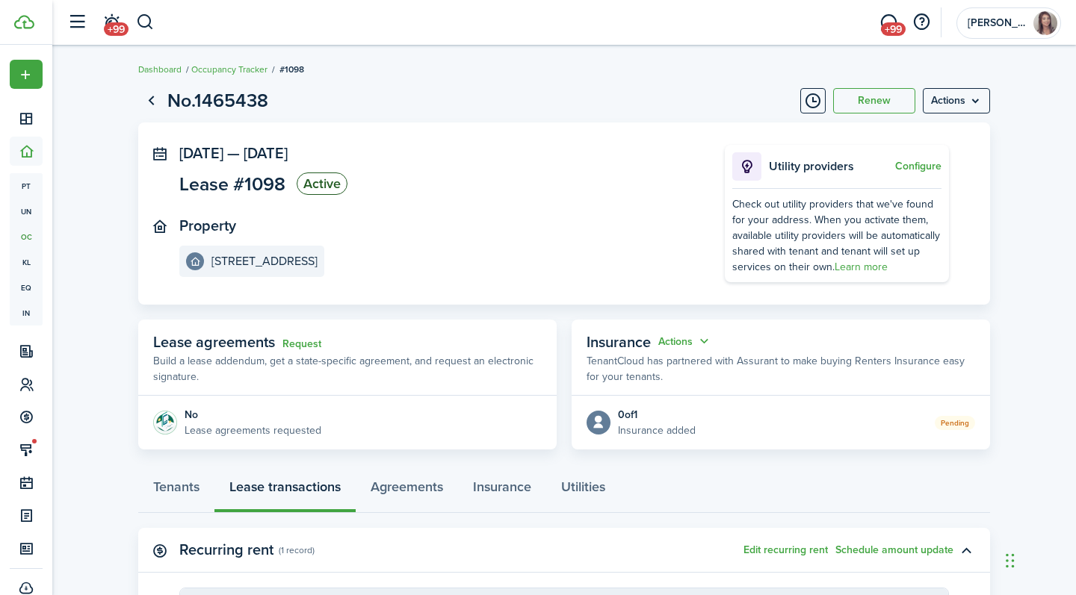
click at [824, 256] on panel-main-wrapper "Sep 01, 2025 — Aug 31, 2026 Lease #1098 Active Property 300 Somerville Ave, Uni…" at bounding box center [563, 213] width 769 height 137
click at [669, 227] on panel-main-section "Property 300 Somerville Ave, Unit H" at bounding box center [429, 247] width 500 height 60
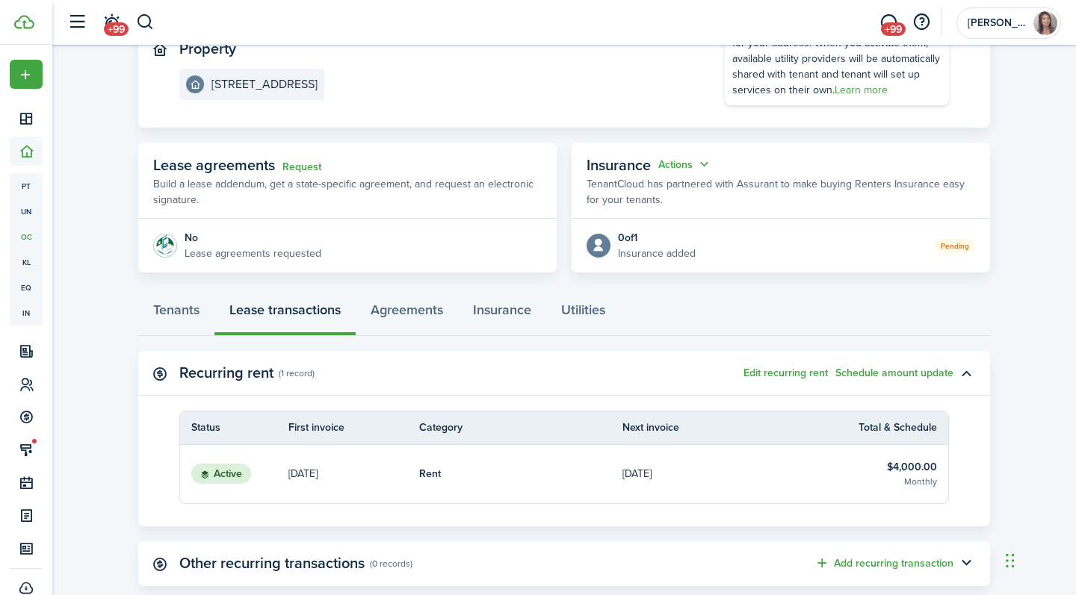
scroll to position [314, 0]
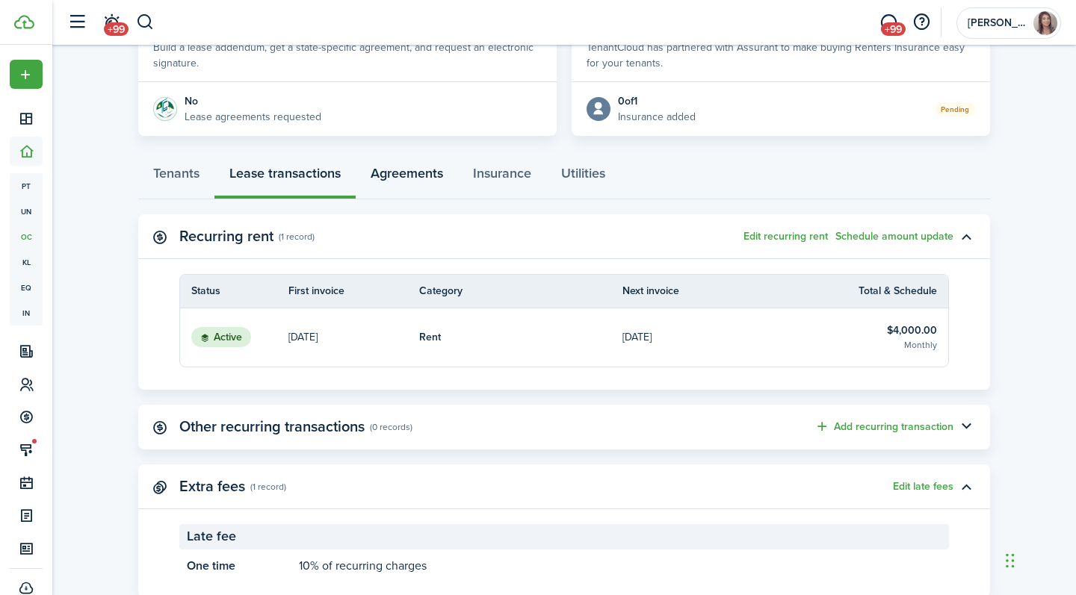
click at [394, 167] on link "Agreements" at bounding box center [407, 177] width 102 height 45
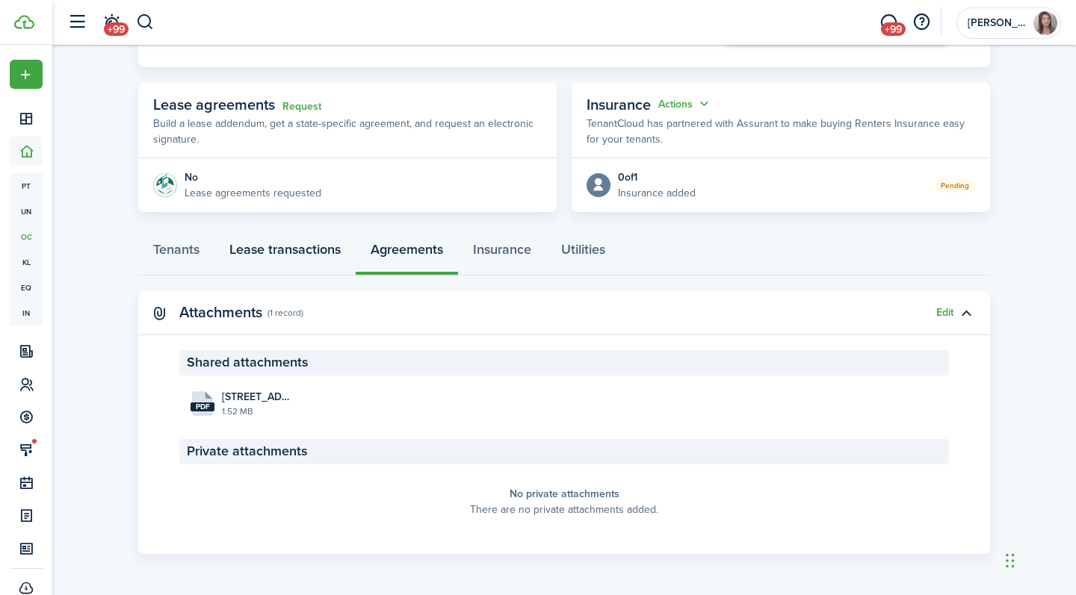
scroll to position [237, 0]
click at [304, 256] on link "Lease transactions" at bounding box center [284, 254] width 141 height 45
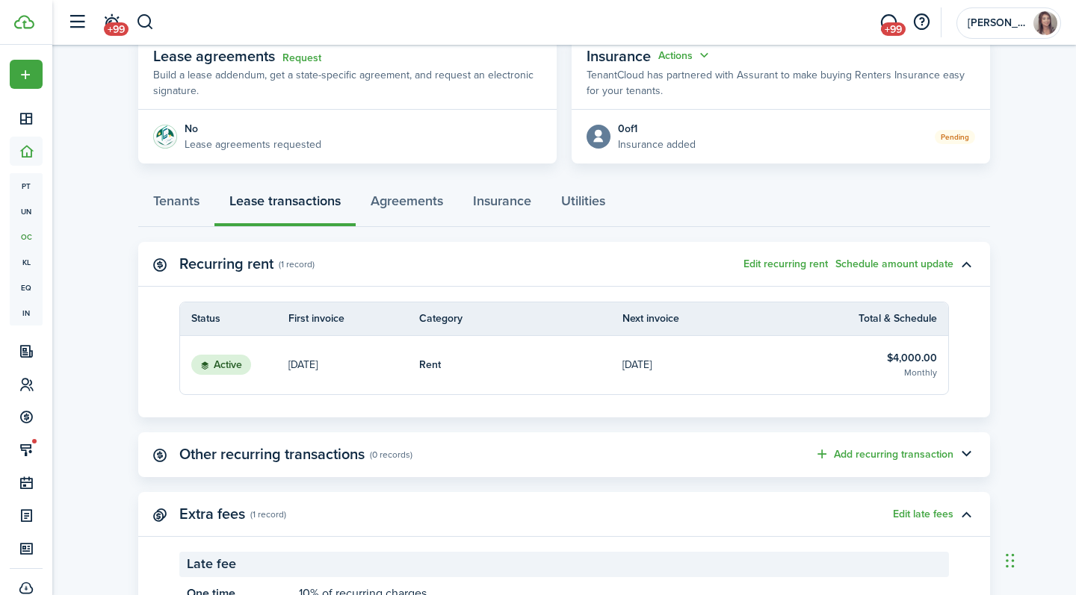
scroll to position [146, 0]
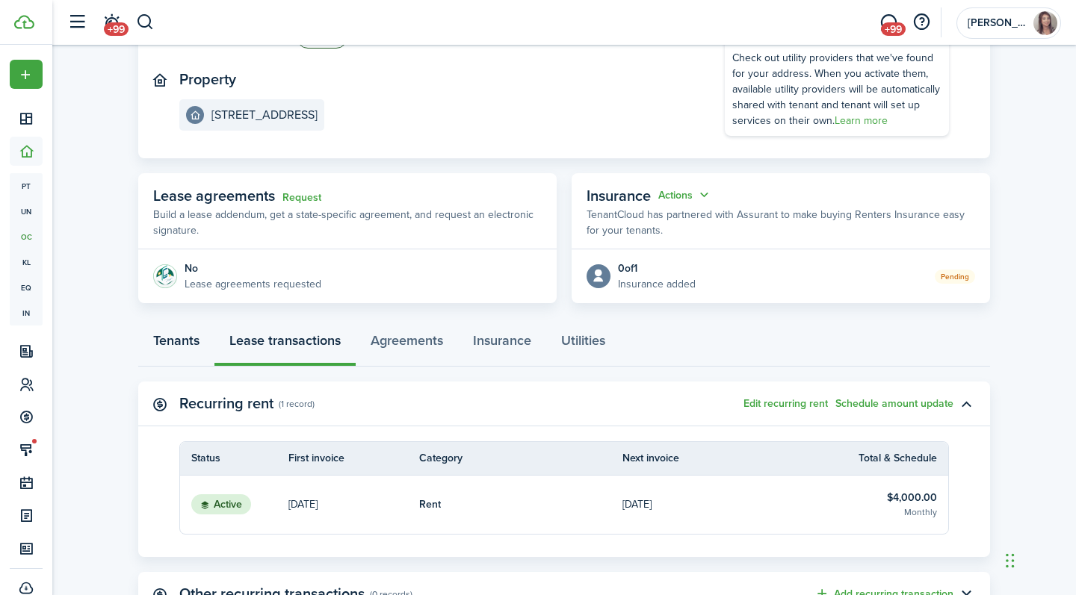
click at [182, 336] on link "Tenants" at bounding box center [176, 344] width 76 height 45
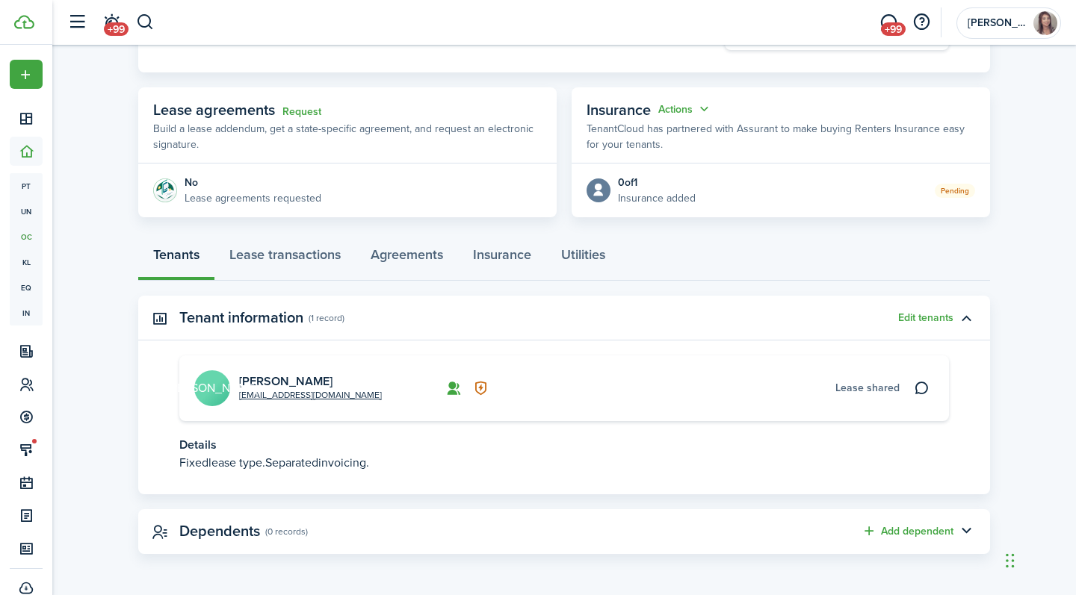
scroll to position [232, 0]
click at [280, 380] on link "Jaiden Alessio" at bounding box center [285, 381] width 93 height 17
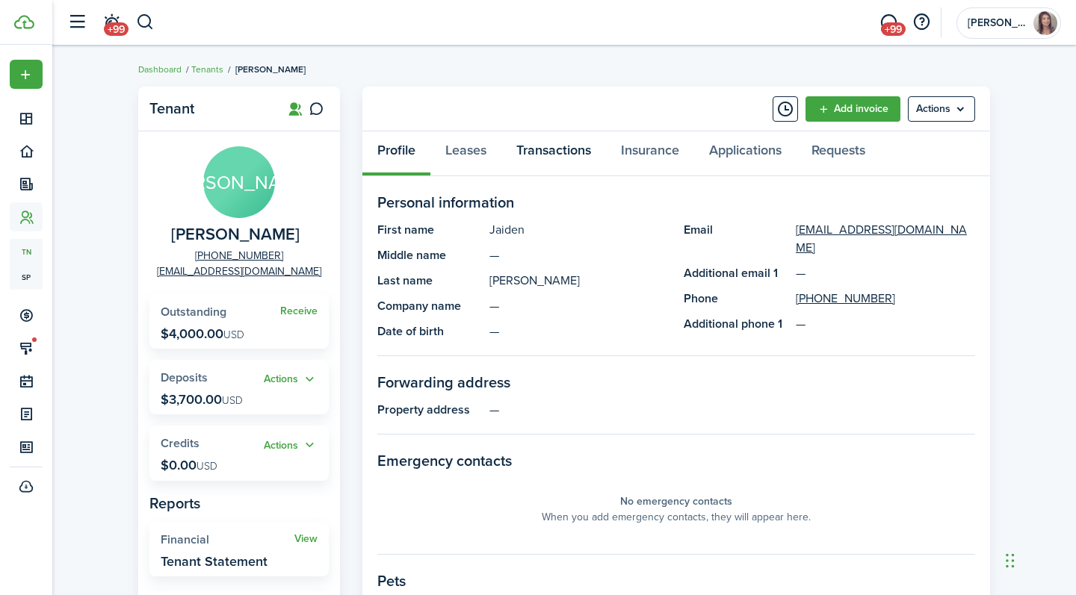
click at [551, 151] on link "Transactions" at bounding box center [553, 153] width 105 height 45
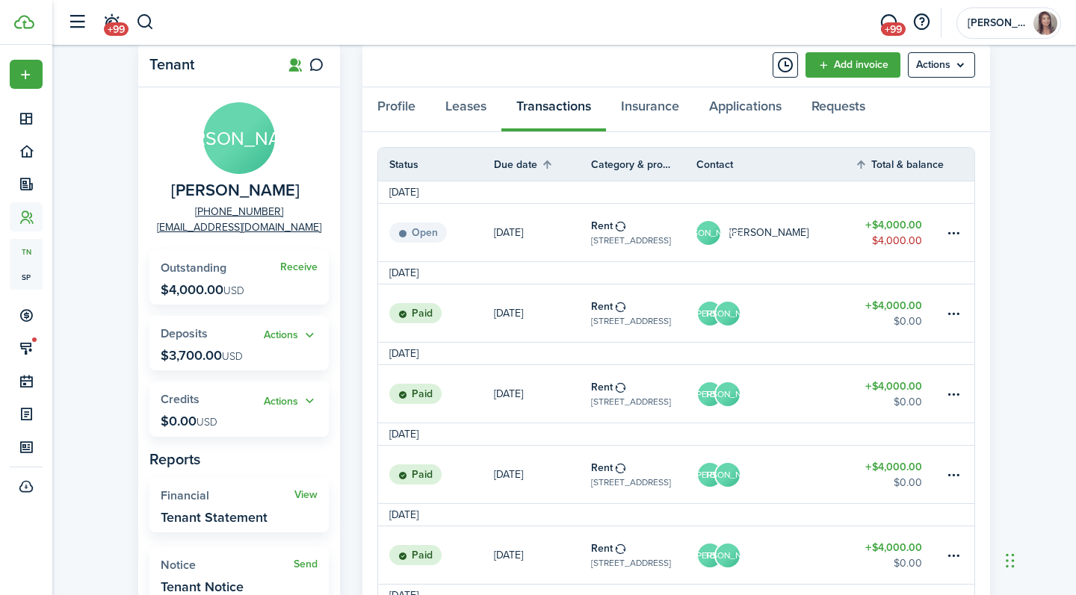
scroll to position [87, 0]
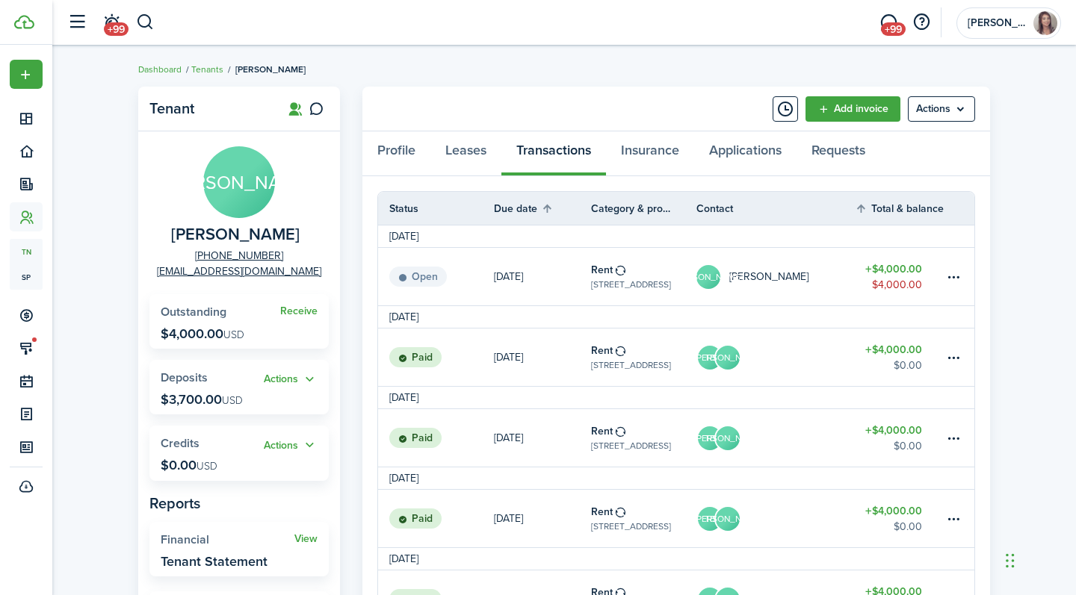
scroll to position [0, 0]
click at [401, 151] on link "Profile" at bounding box center [396, 153] width 68 height 45
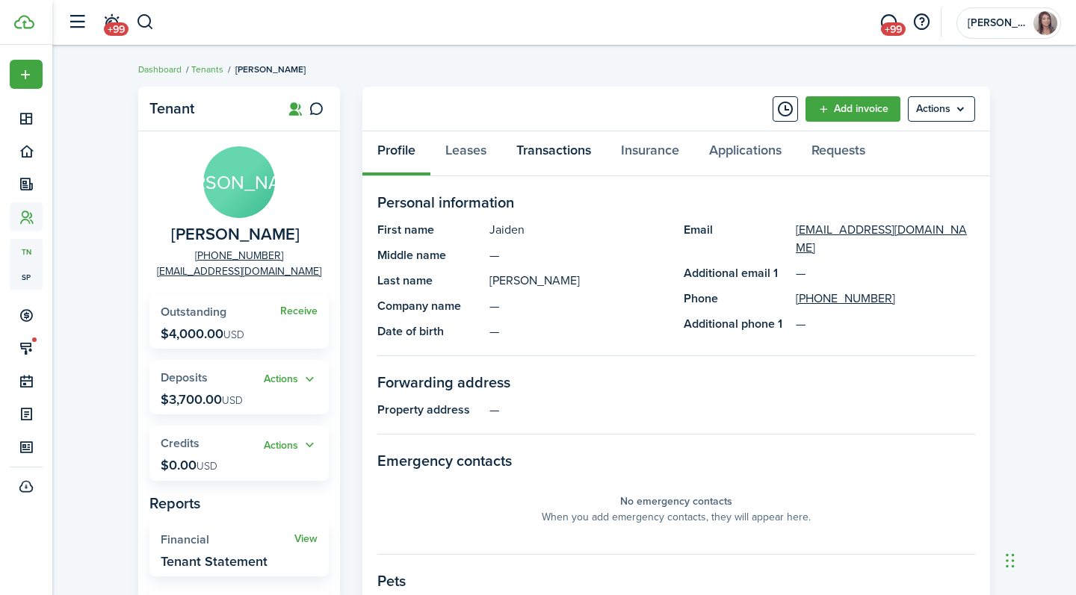
click at [573, 164] on link "Transactions" at bounding box center [553, 153] width 105 height 45
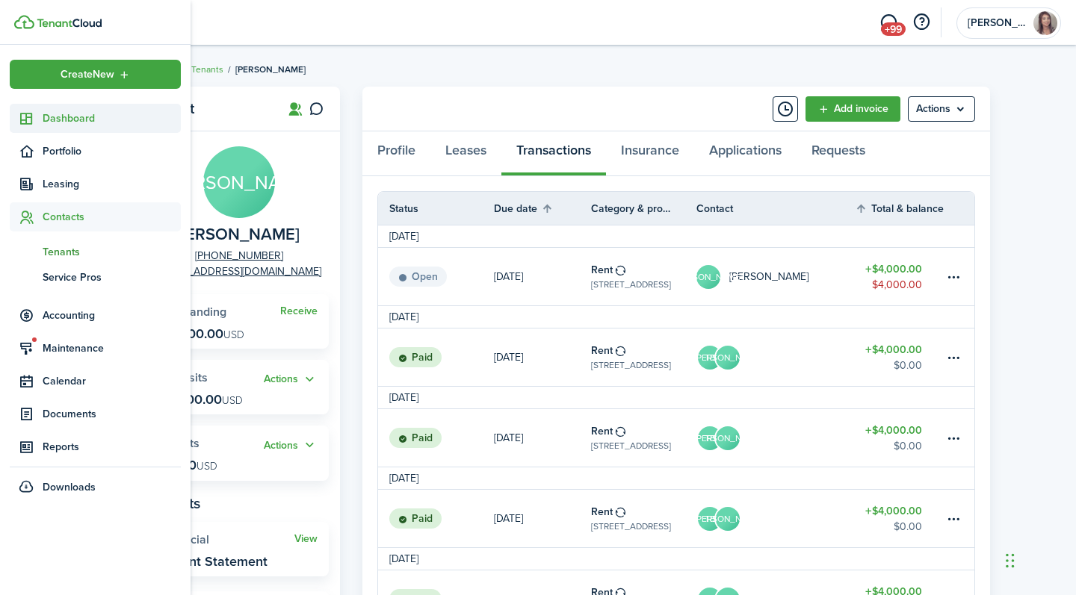
click at [58, 111] on span "Dashboard" at bounding box center [112, 119] width 138 height 16
